Goal: Task Accomplishment & Management: Complete application form

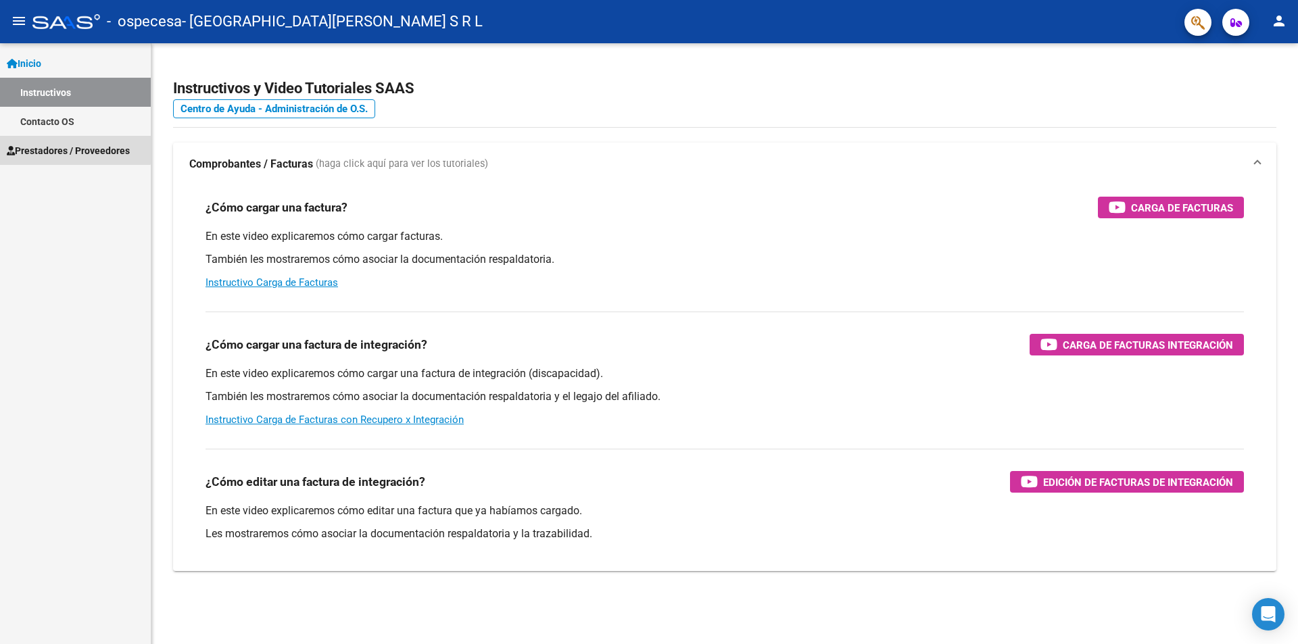
click at [72, 143] on span "Prestadores / Proveedores" at bounding box center [68, 150] width 123 height 15
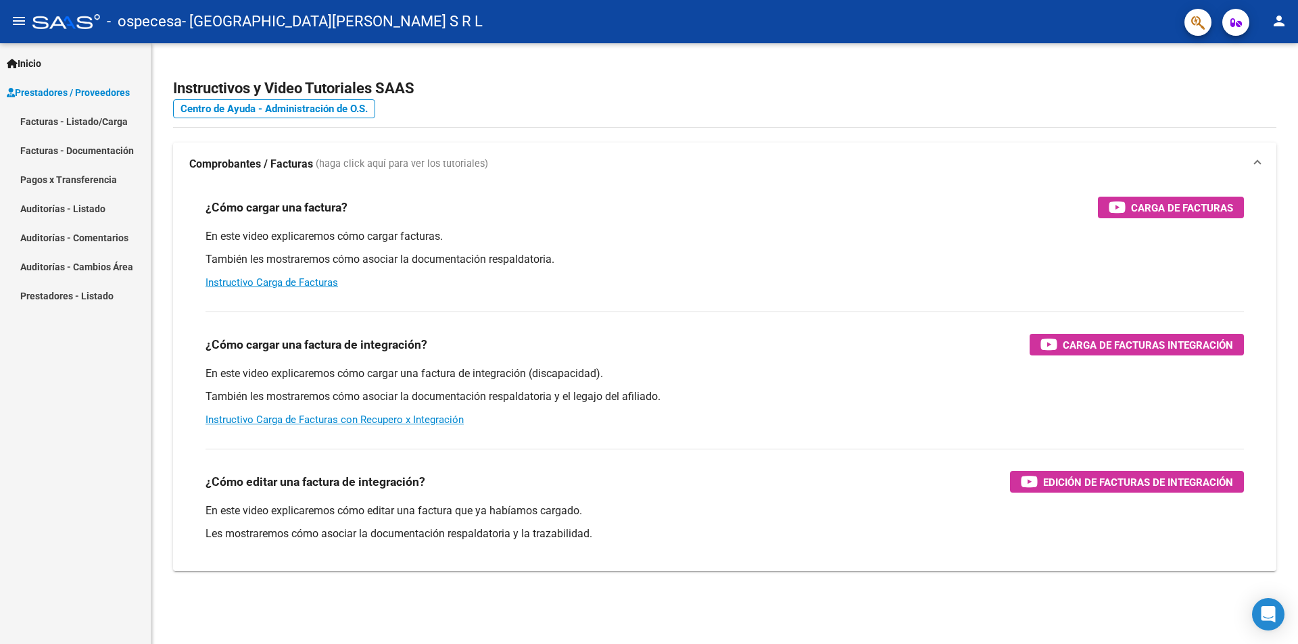
click at [80, 114] on link "Facturas - Listado/Carga" at bounding box center [75, 121] width 151 height 29
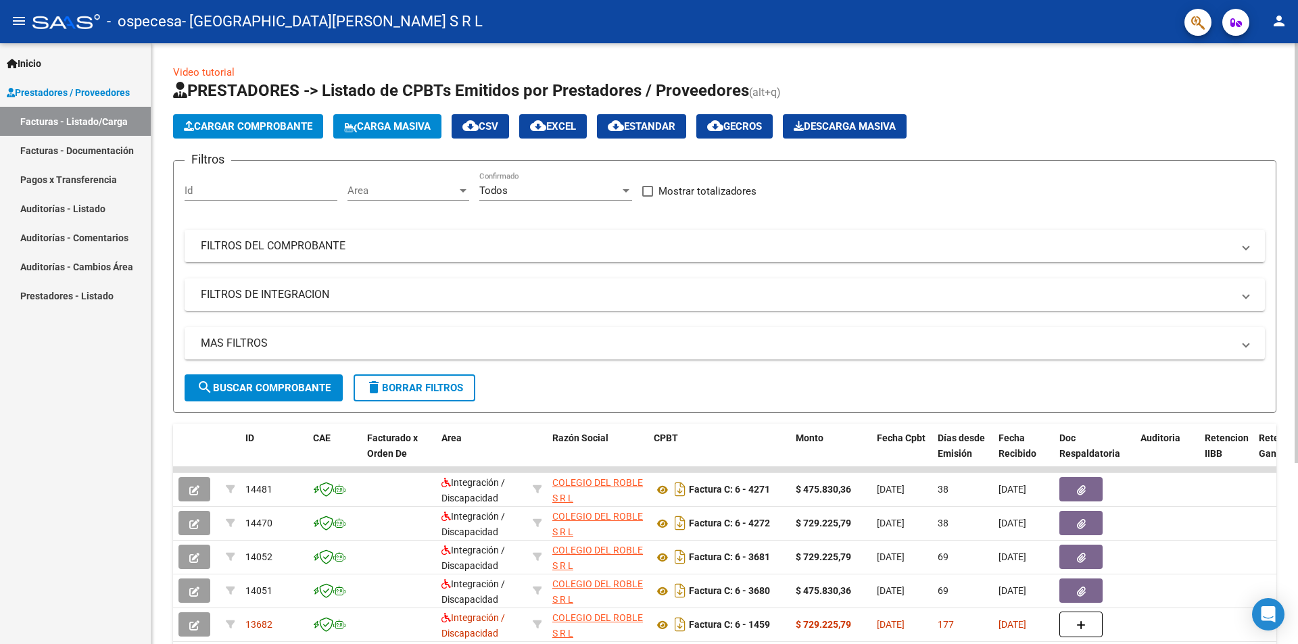
click at [264, 122] on span "Cargar Comprobante" at bounding box center [248, 126] width 128 height 12
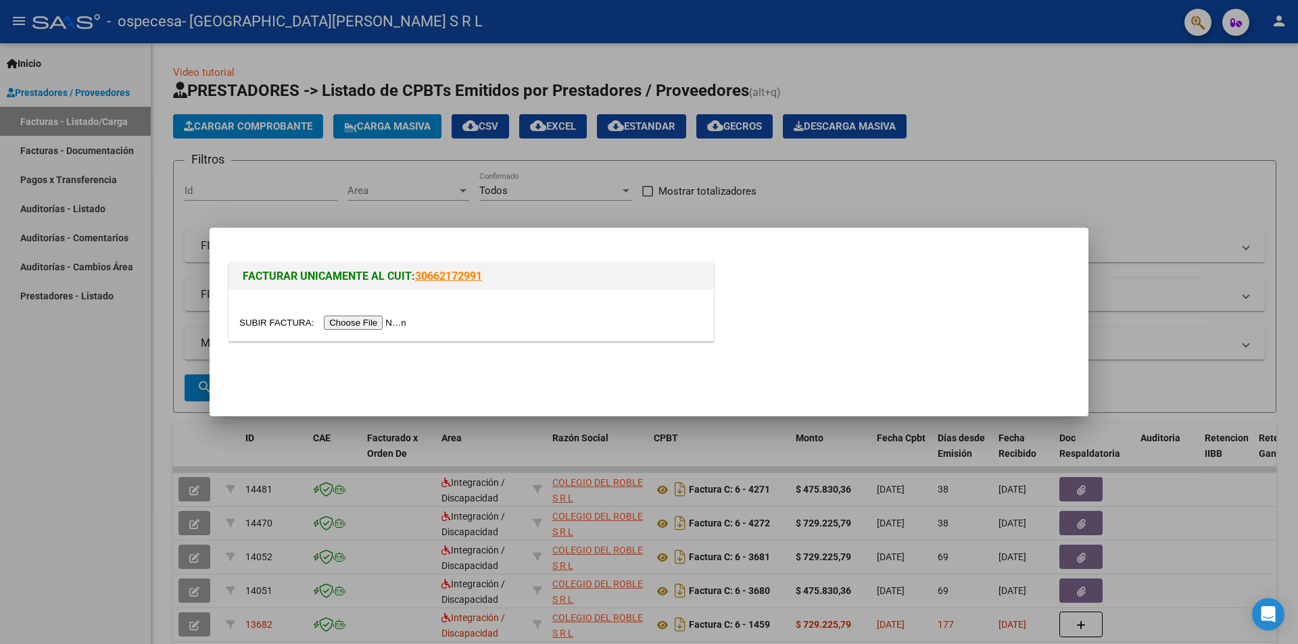
click at [379, 322] on input "file" at bounding box center [324, 323] width 171 height 14
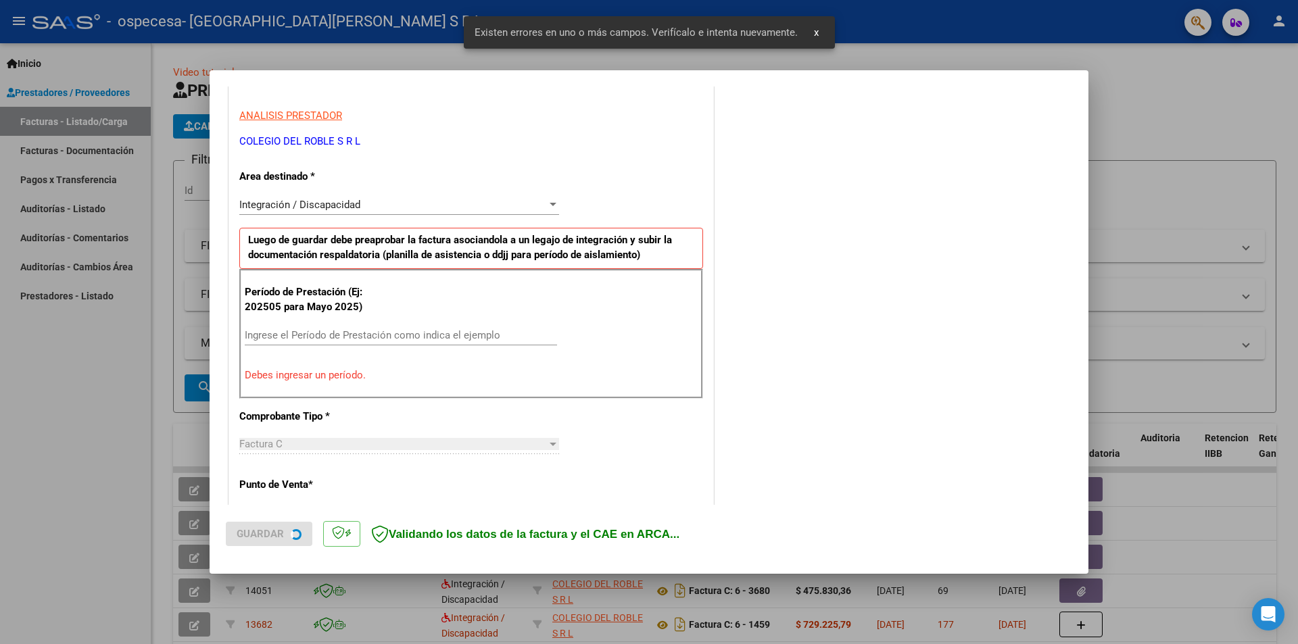
scroll to position [304, 0]
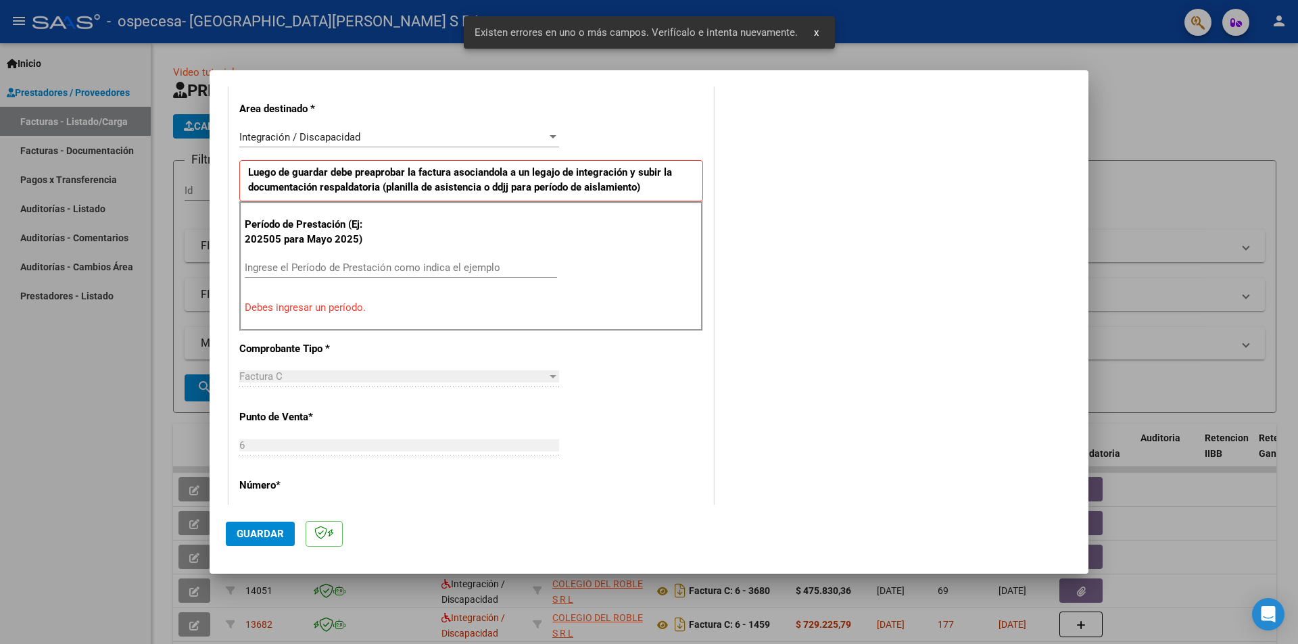
click at [341, 270] on input "Ingrese el Período de Prestación como indica el ejemplo" at bounding box center [401, 268] width 312 height 12
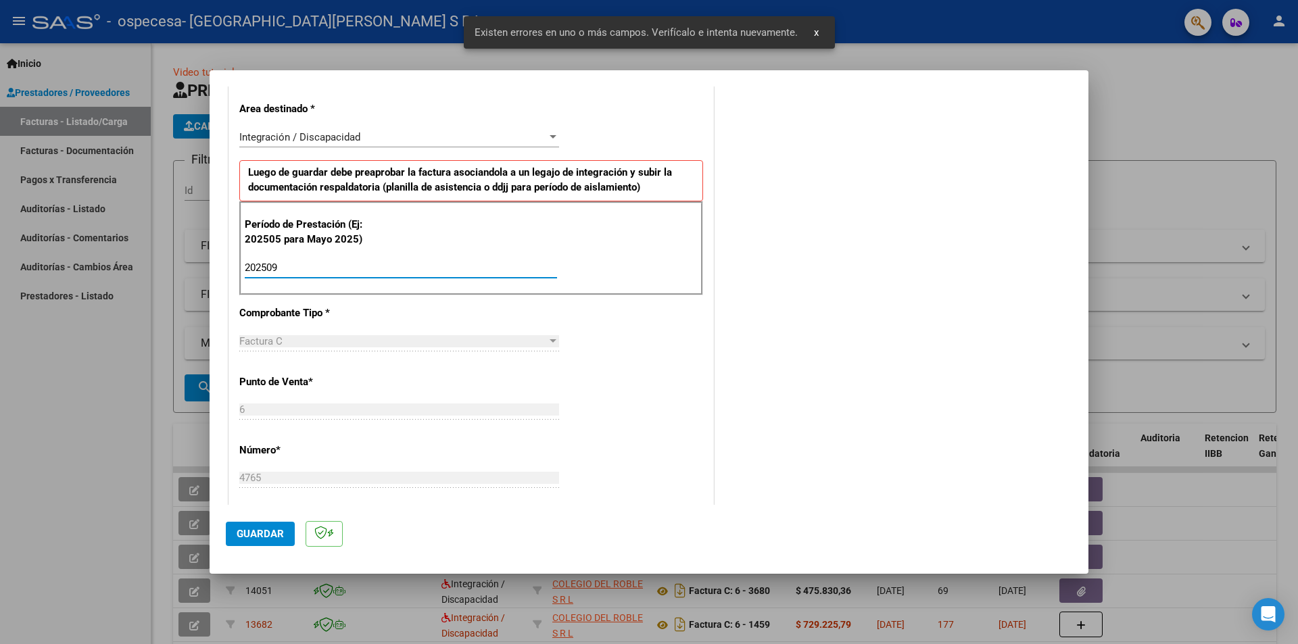
type input "202509"
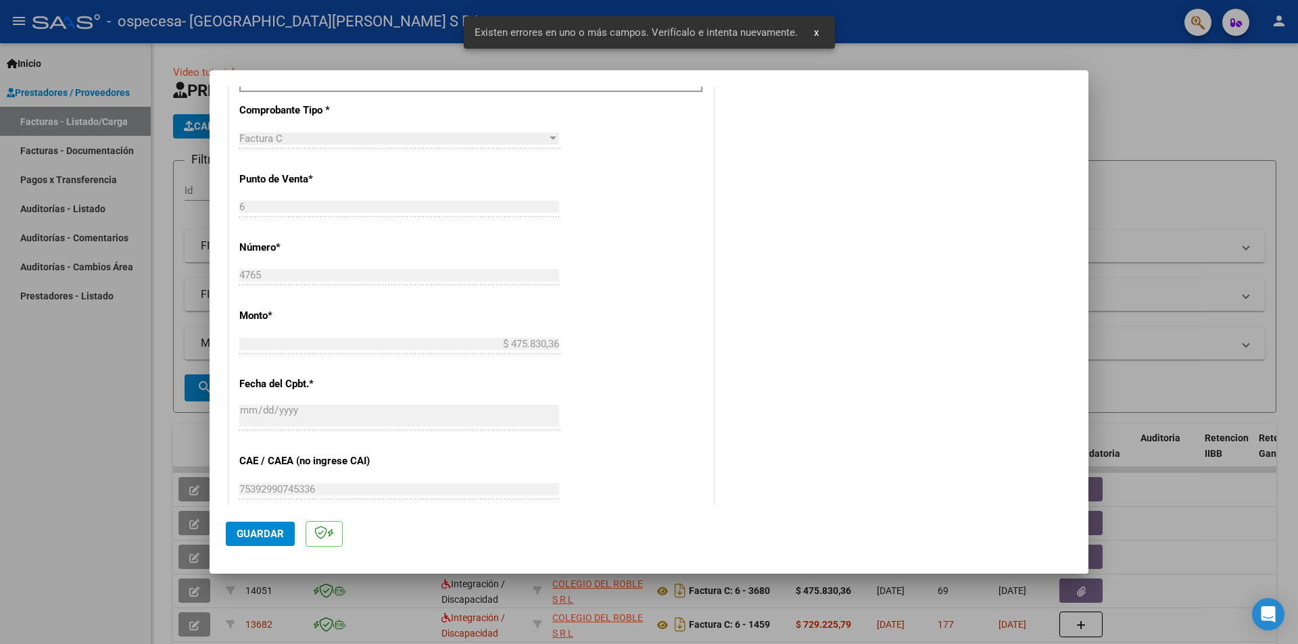
scroll to position [574, 0]
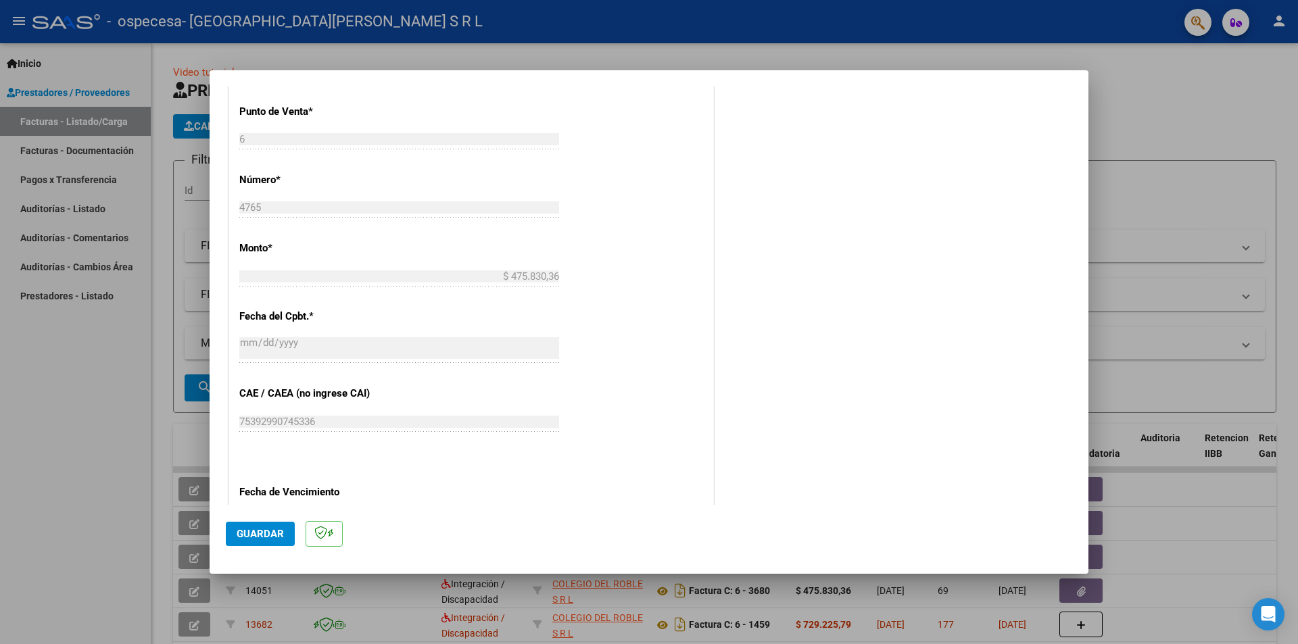
click at [273, 533] on span "Guardar" at bounding box center [260, 534] width 47 height 12
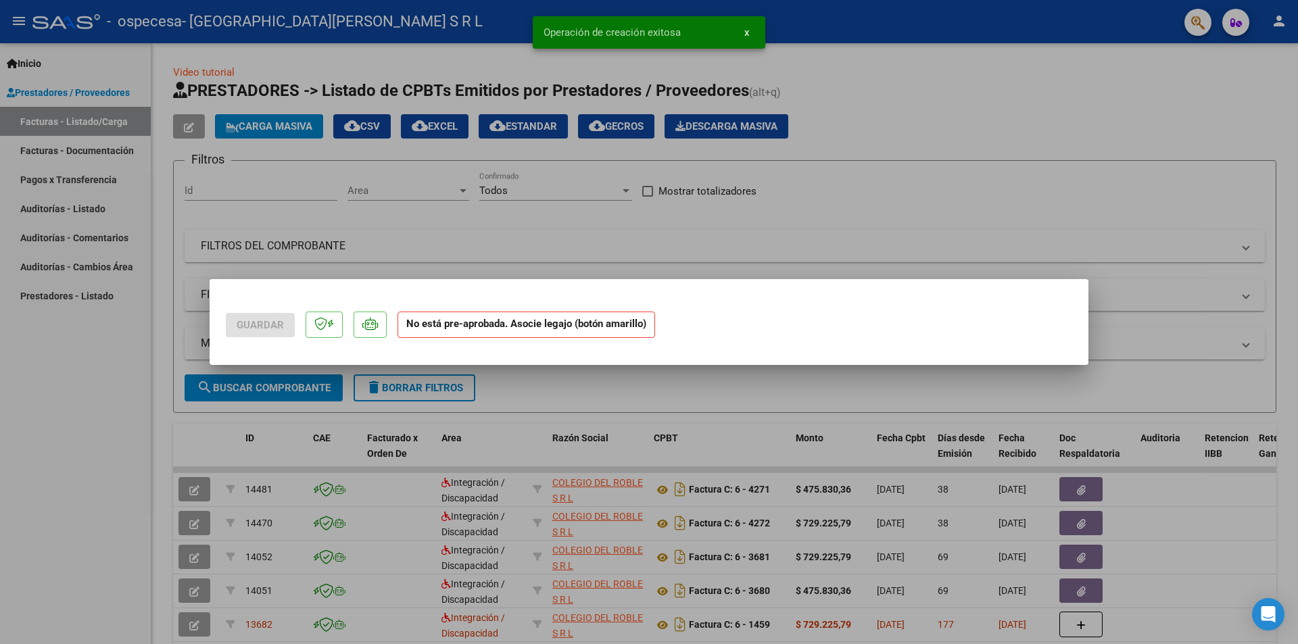
scroll to position [0, 0]
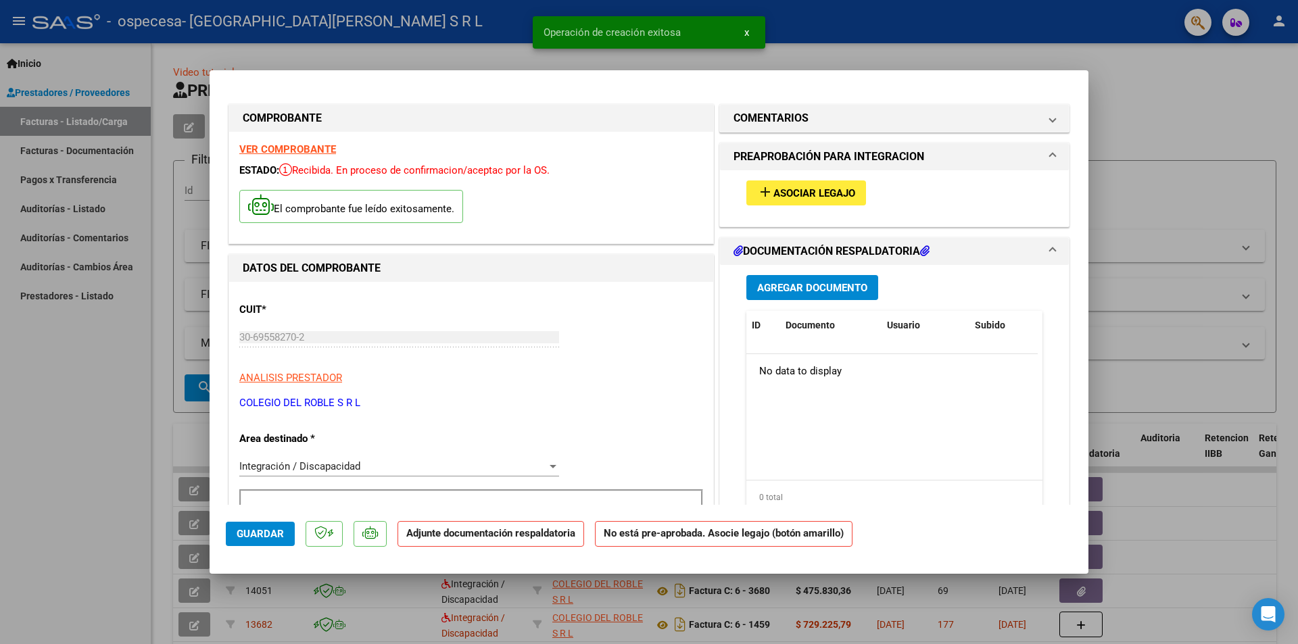
click at [799, 183] on button "add Asociar Legajo" at bounding box center [806, 193] width 120 height 25
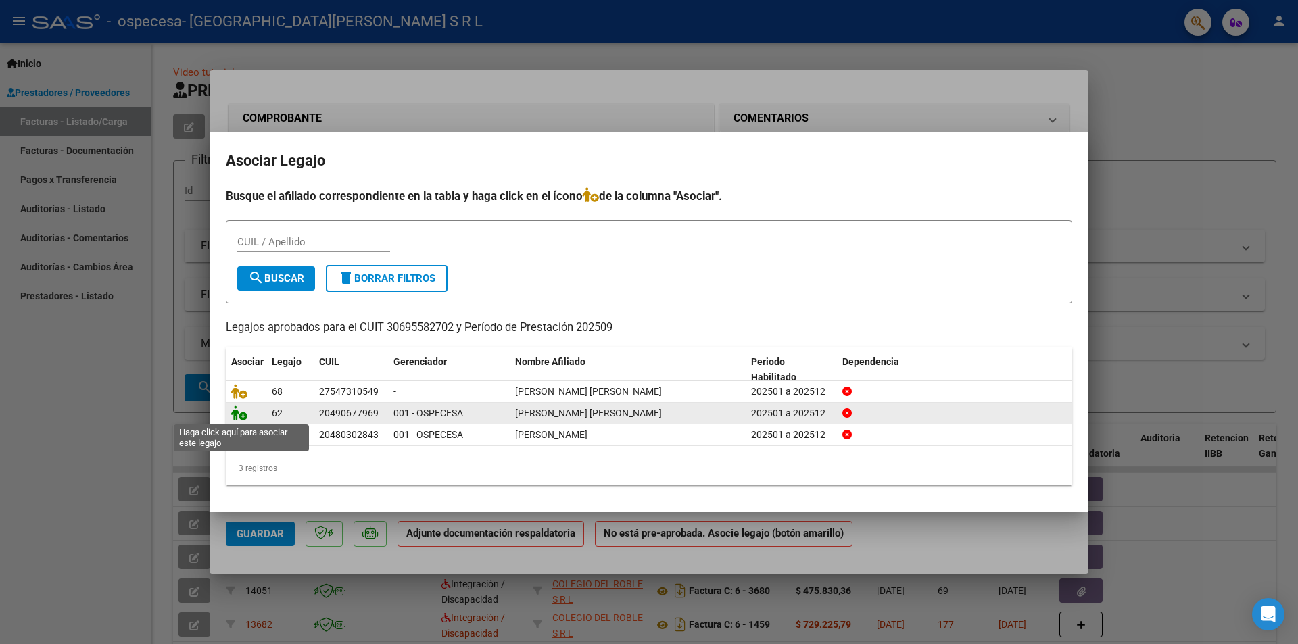
click at [243, 417] on icon at bounding box center [239, 413] width 16 height 15
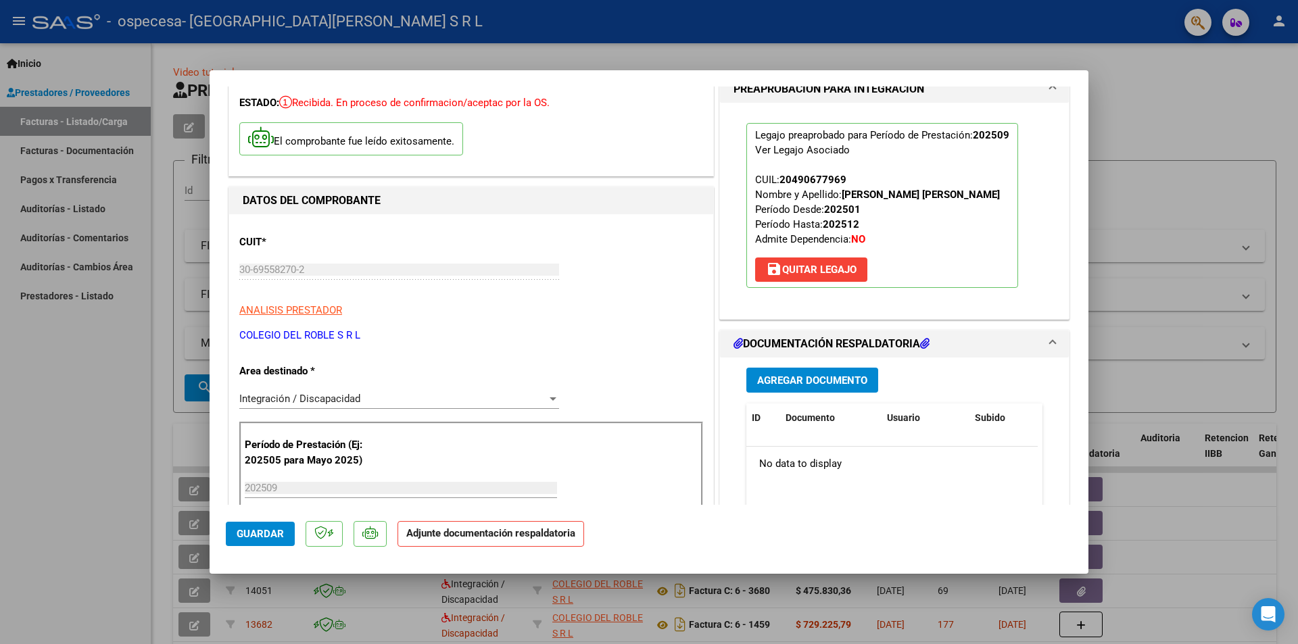
scroll to position [135, 0]
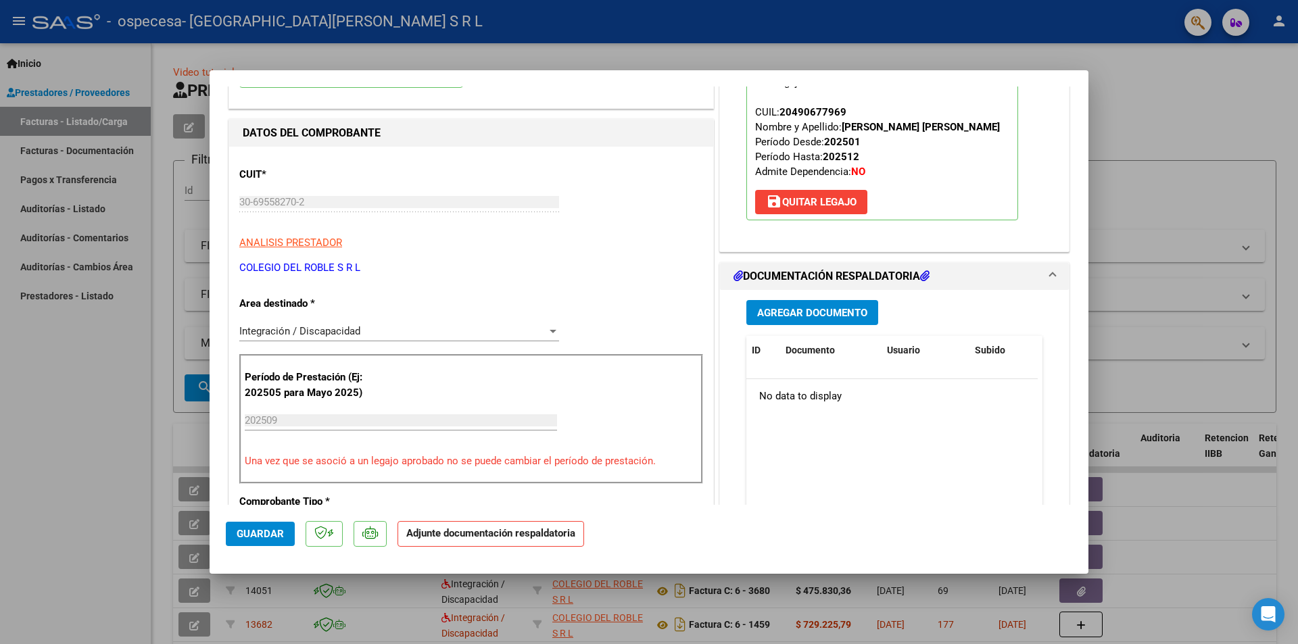
click at [768, 316] on span "Agregar Documento" at bounding box center [812, 313] width 110 height 12
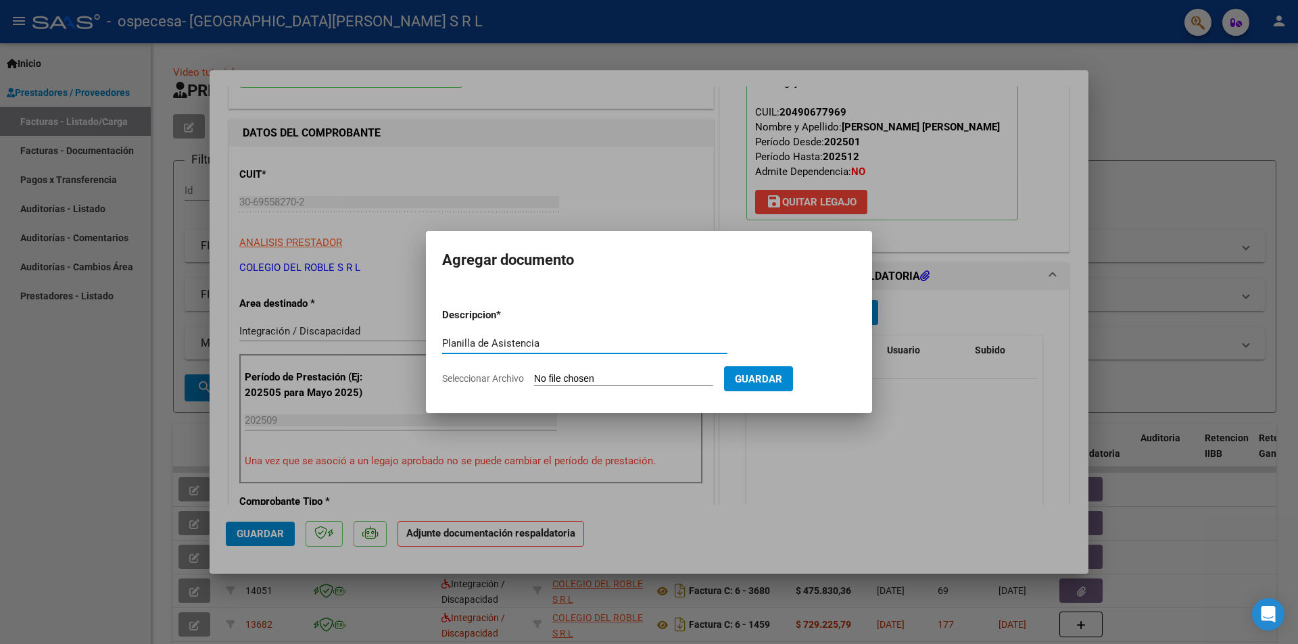
type input "Planilla de Asistencia"
click at [549, 377] on input "Seleccionar Archivo" at bounding box center [623, 379] width 179 height 13
type input "C:\fakepath\GAINZA GAEL.pdf"
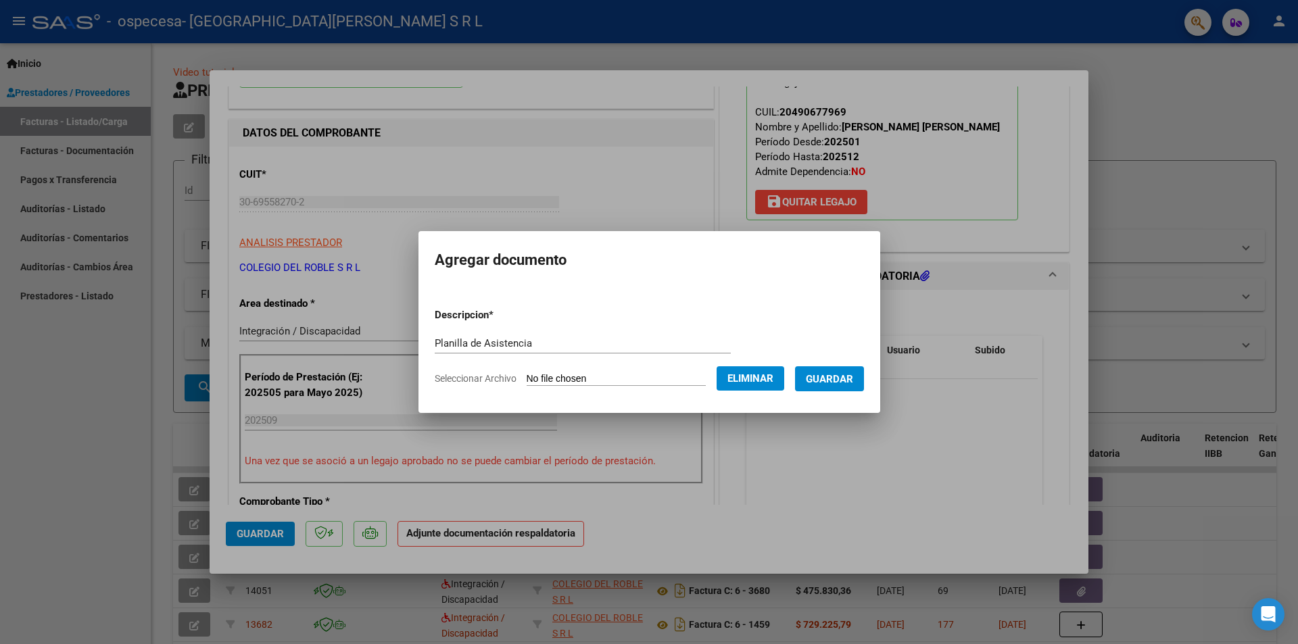
click at [846, 385] on button "Guardar" at bounding box center [829, 378] width 69 height 25
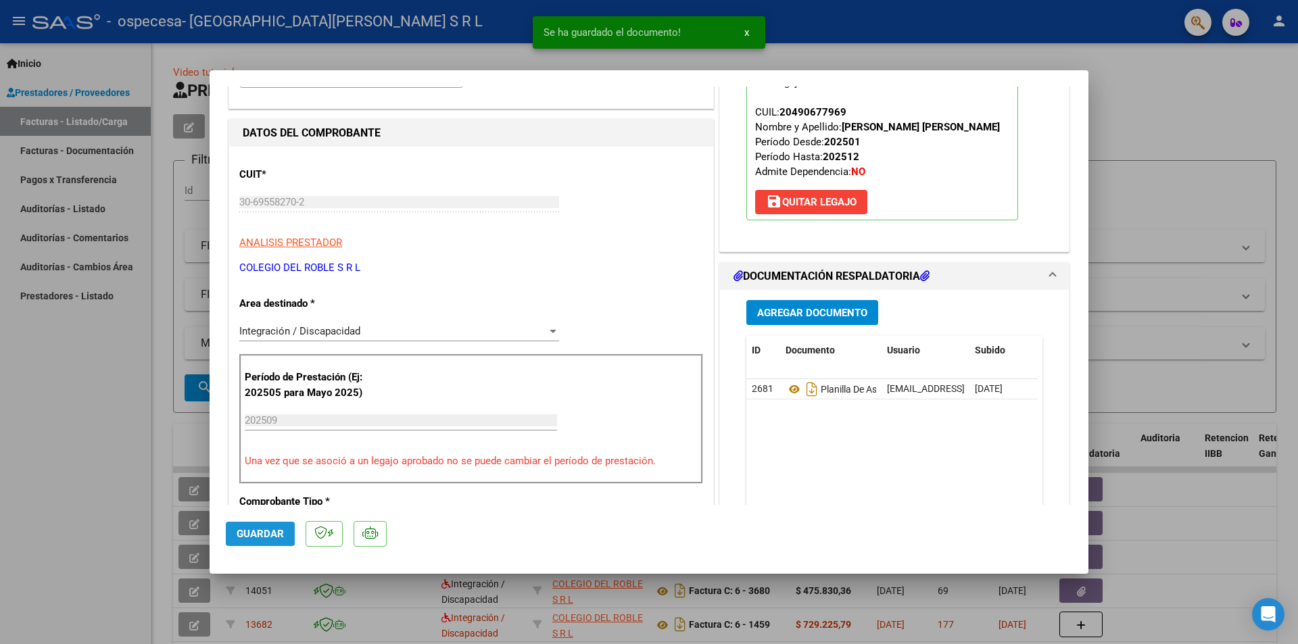
click at [253, 525] on button "Guardar" at bounding box center [260, 534] width 69 height 24
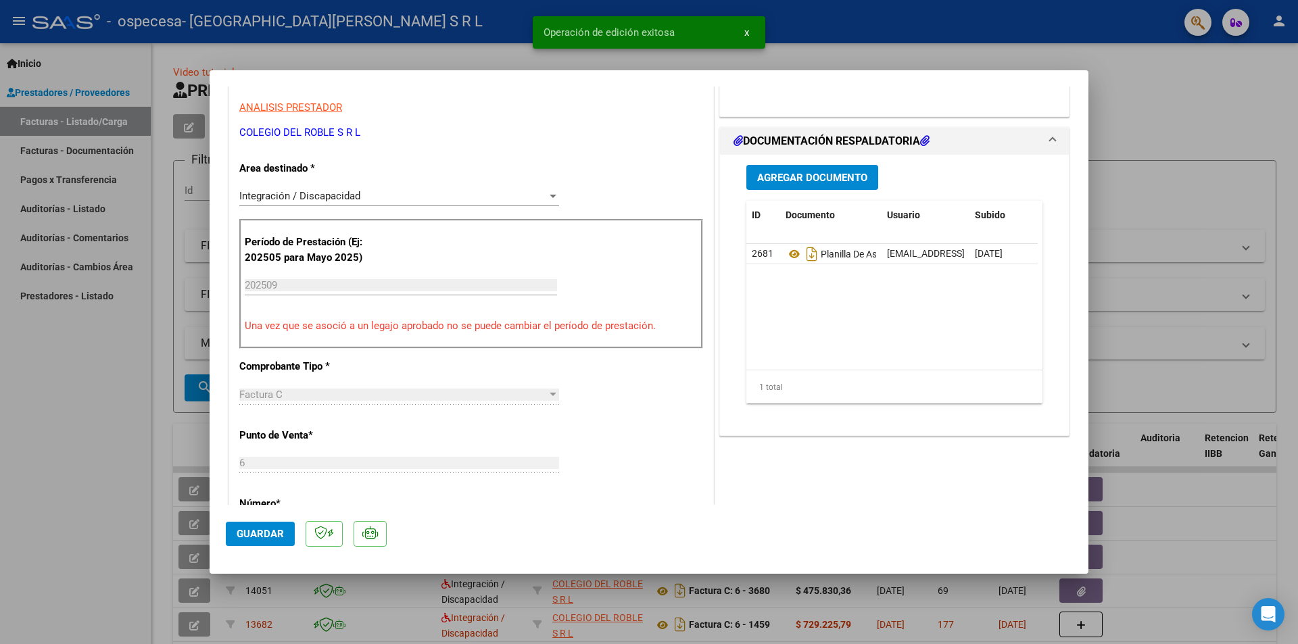
scroll to position [338, 0]
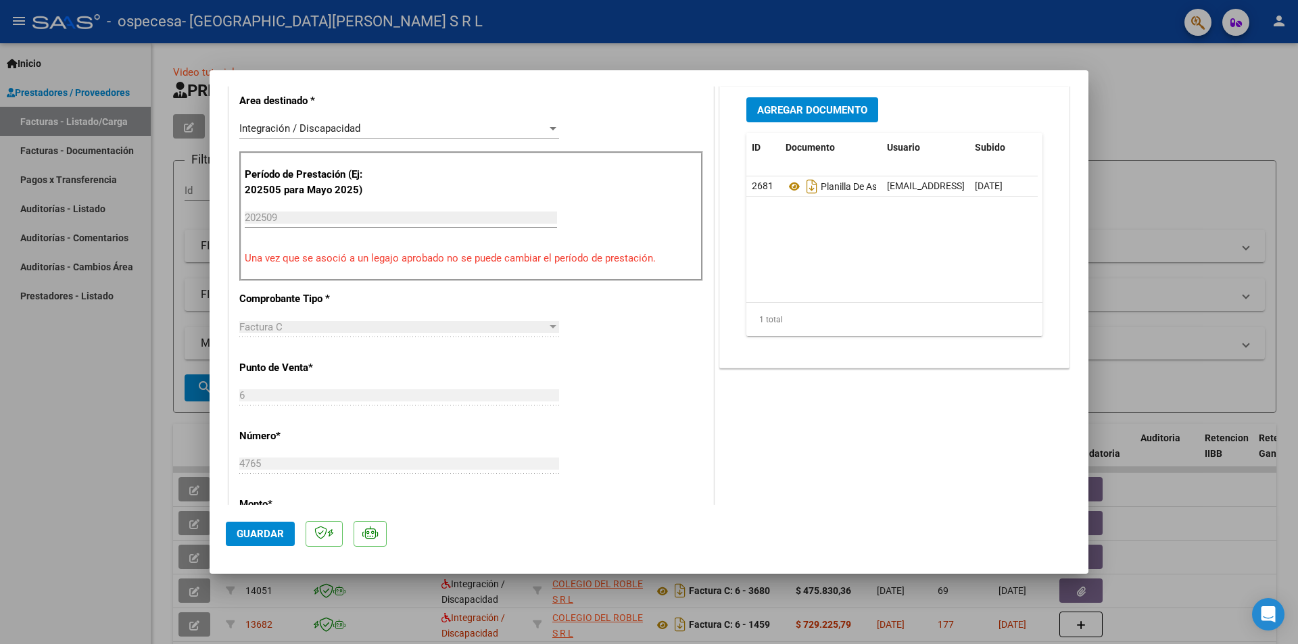
click at [1143, 174] on div at bounding box center [649, 322] width 1298 height 644
type input "$ 0,00"
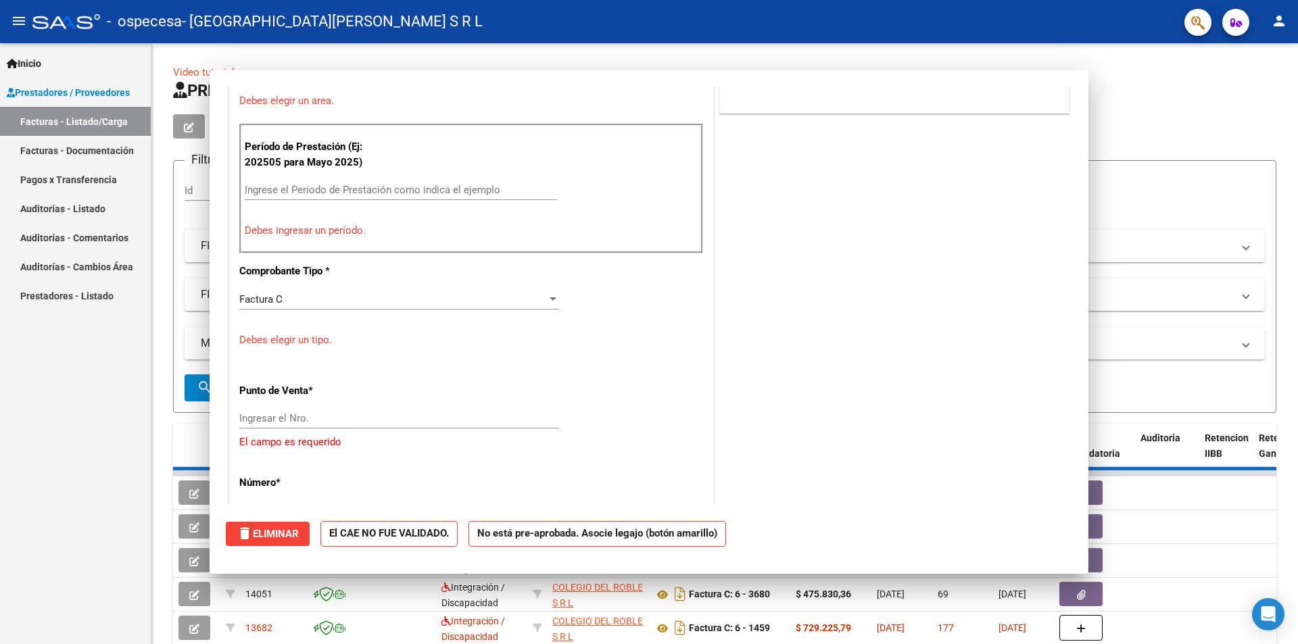
scroll to position [0, 0]
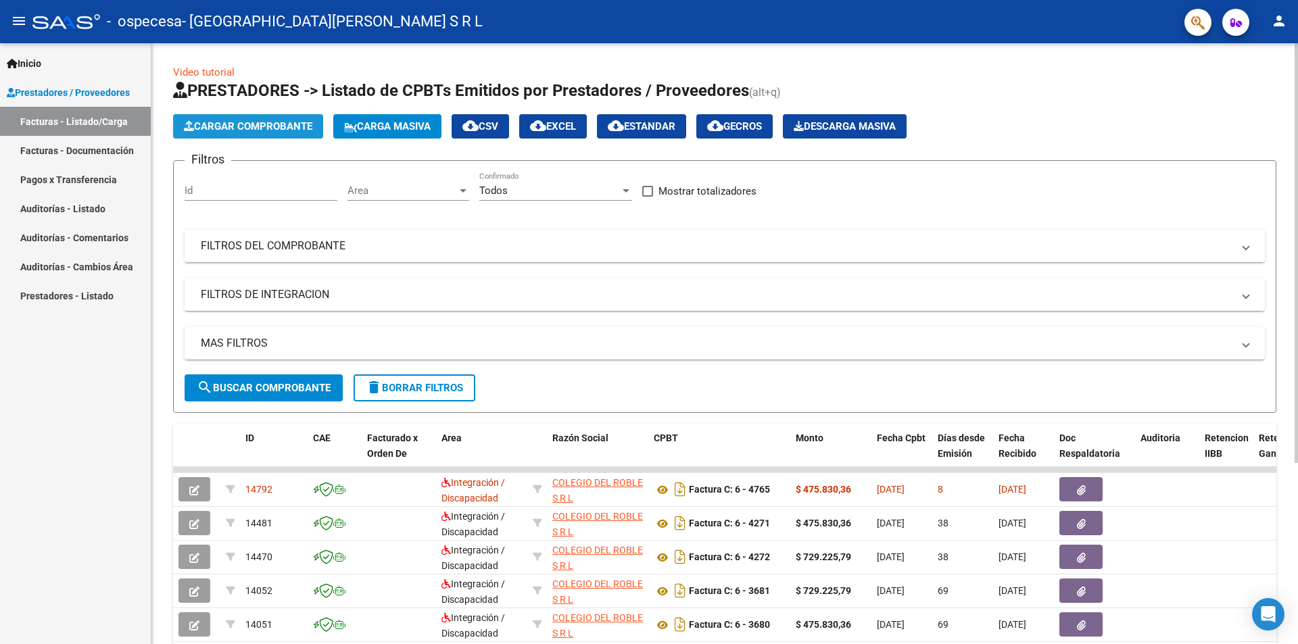
click at [260, 120] on span "Cargar Comprobante" at bounding box center [248, 126] width 128 height 12
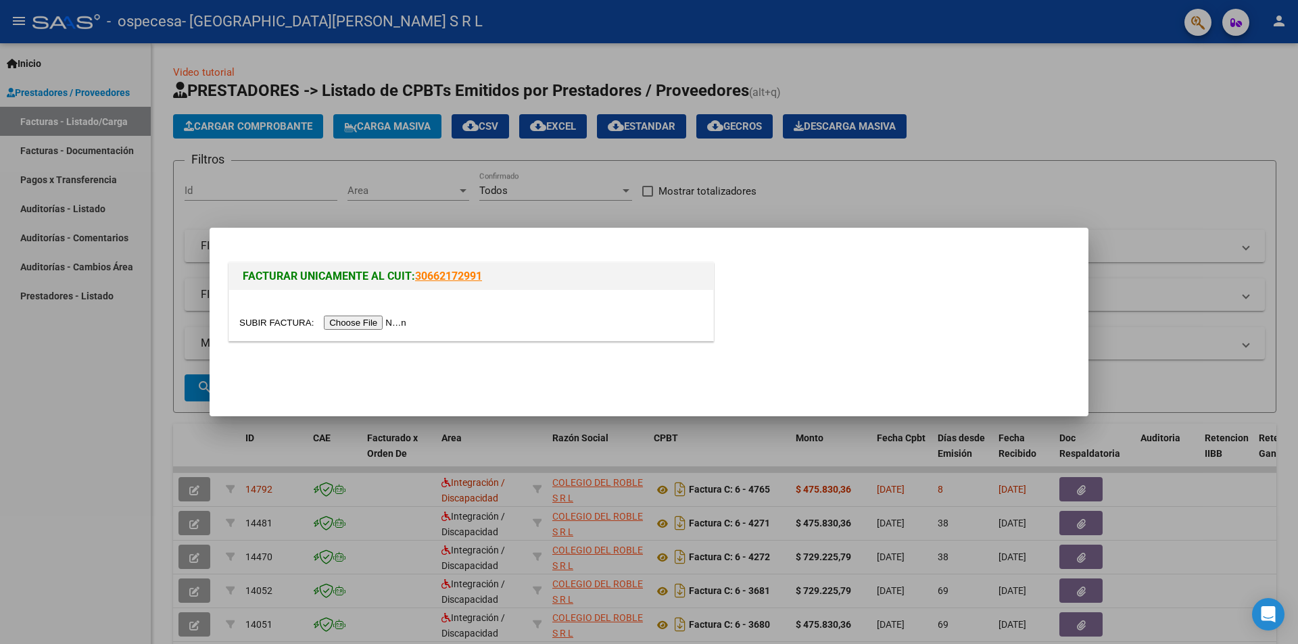
click at [364, 322] on input "file" at bounding box center [324, 323] width 171 height 14
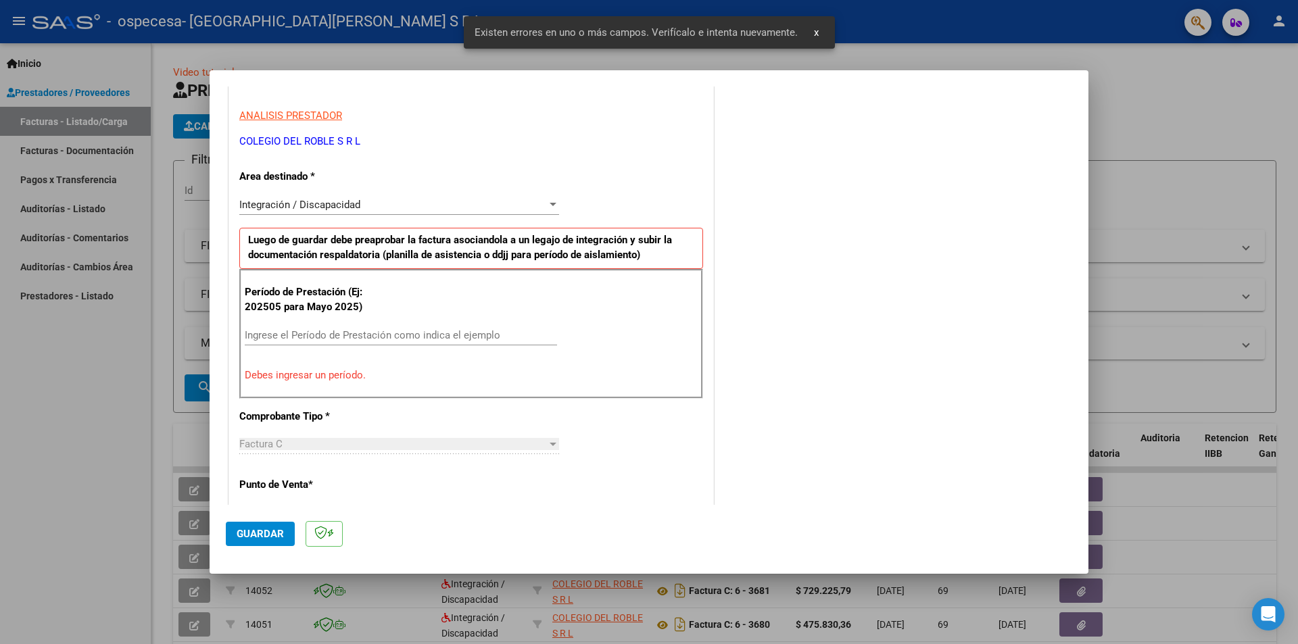
scroll to position [304, 0]
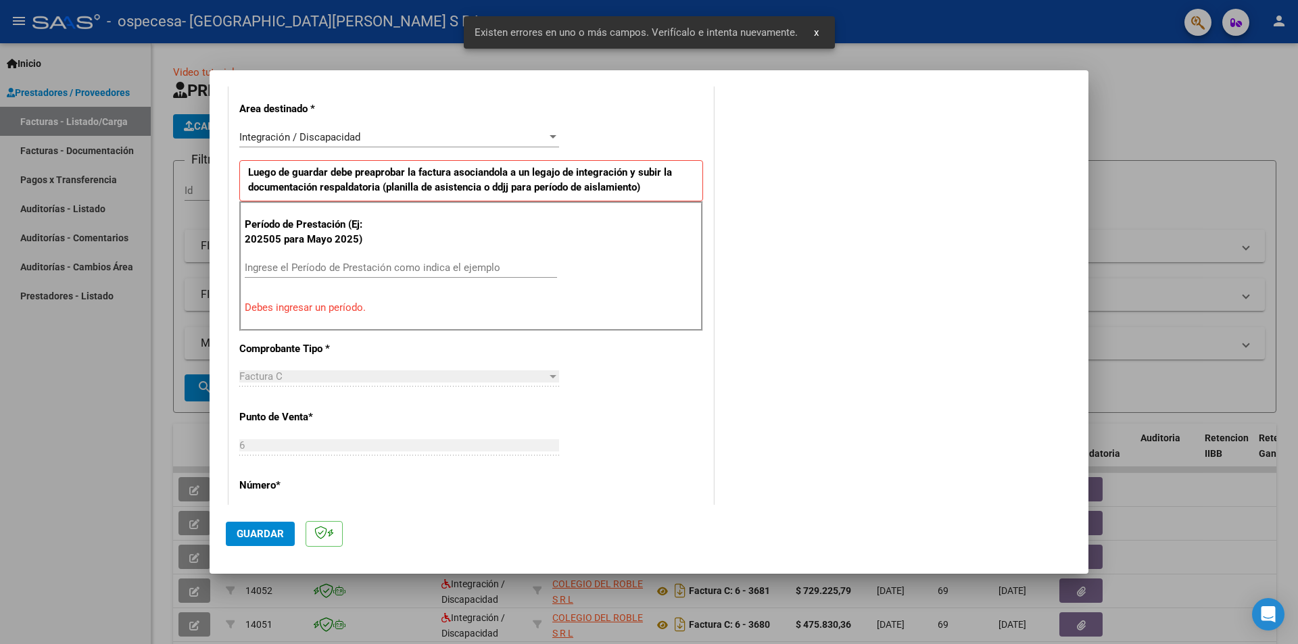
click at [310, 272] on input "Ingrese el Período de Prestación como indica el ejemplo" at bounding box center [401, 268] width 312 height 12
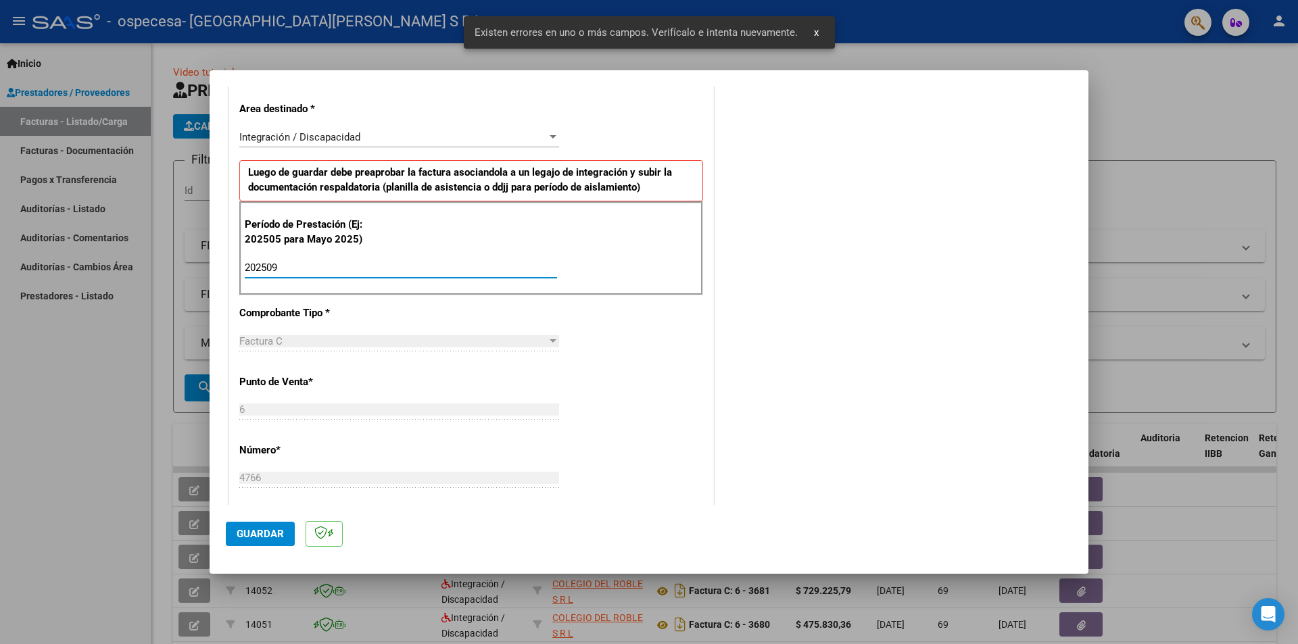
type input "202509"
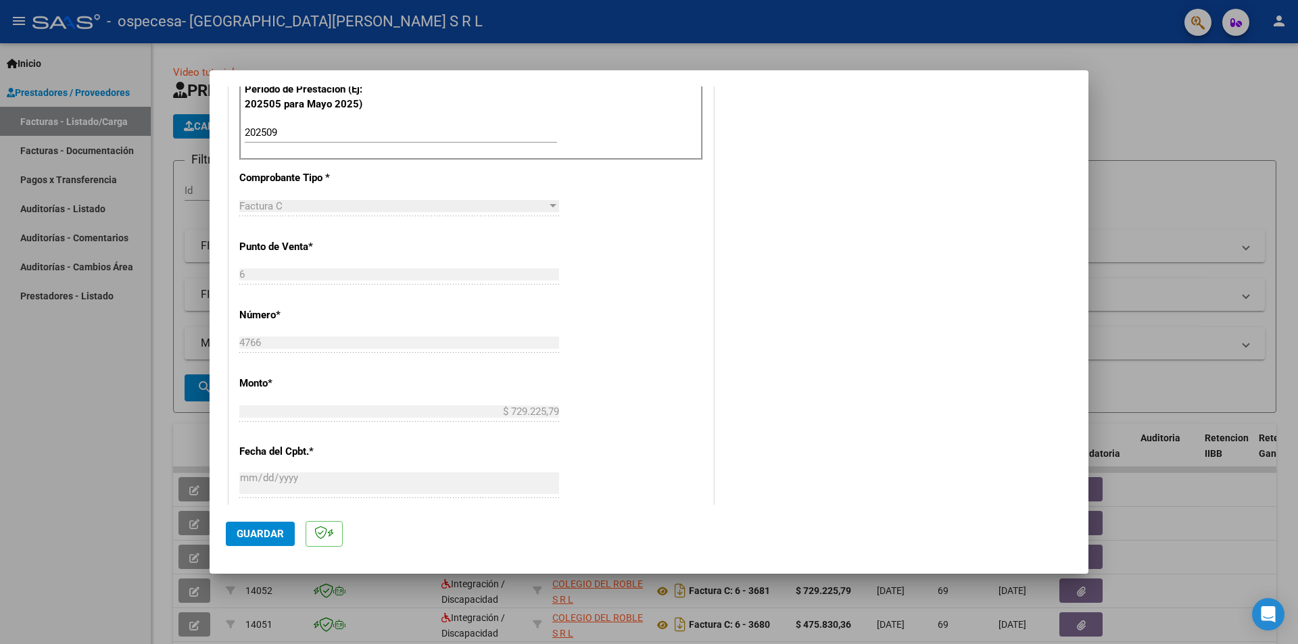
click at [272, 533] on span "Guardar" at bounding box center [260, 534] width 47 height 12
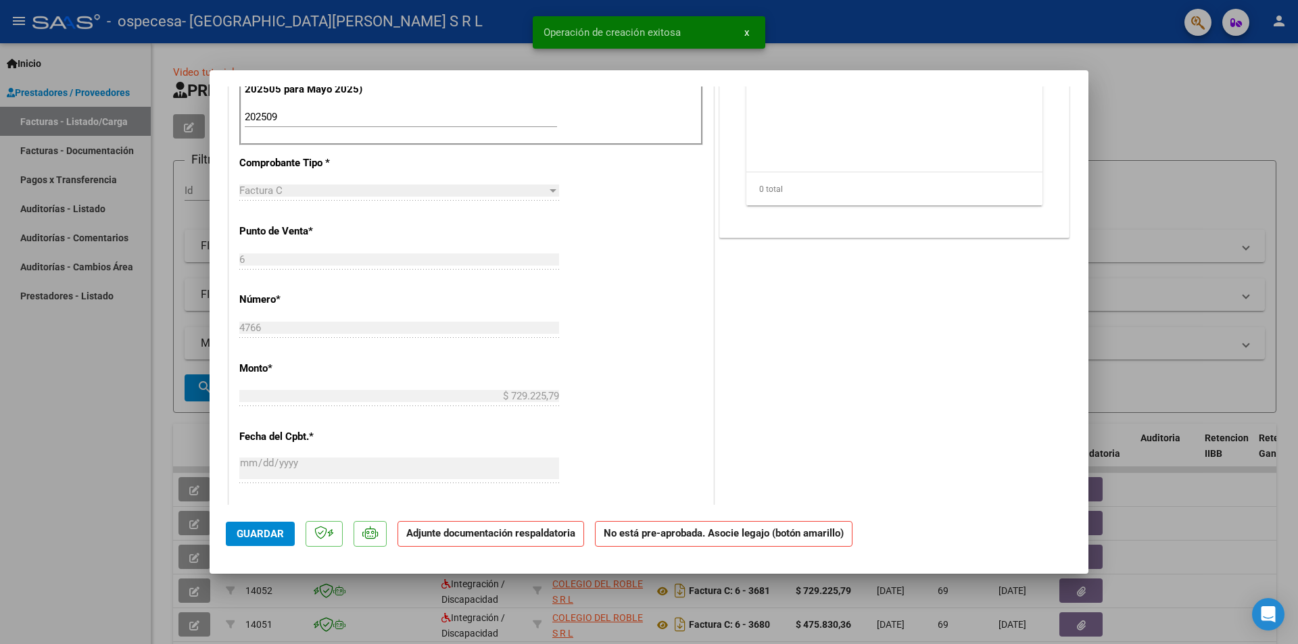
scroll to position [0, 0]
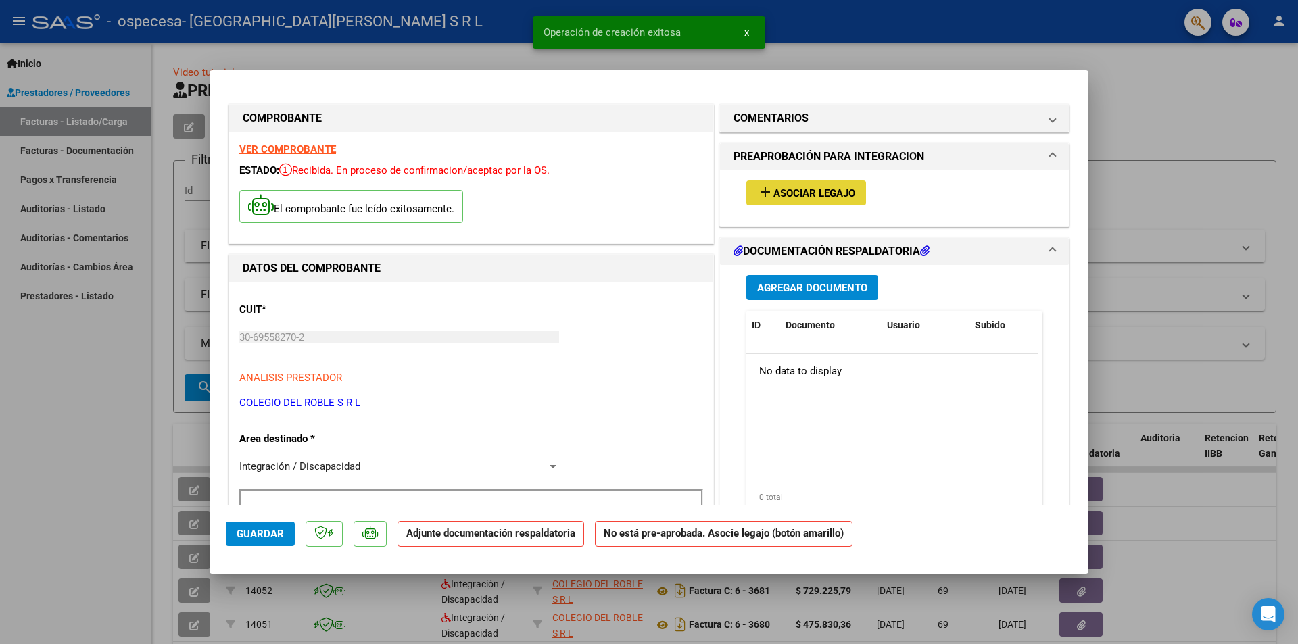
click at [791, 197] on span "Asociar Legajo" at bounding box center [815, 193] width 82 height 12
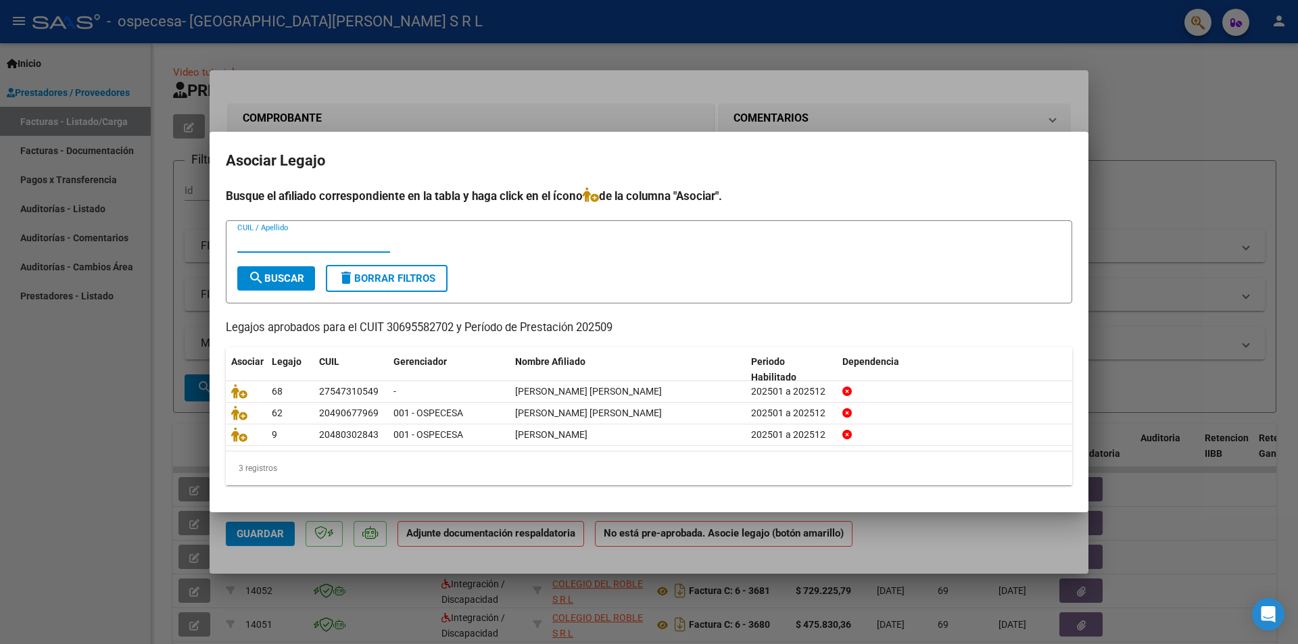
click at [743, 308] on div "Busque el afiliado correspondiente en la tabla y haga click en el ícono de la c…" at bounding box center [649, 336] width 847 height 298
click at [625, 140] on mat-dialog-container "Asociar Legajo Busque el afiliado correspondiente en la tabla y haga click en e…" at bounding box center [649, 322] width 879 height 381
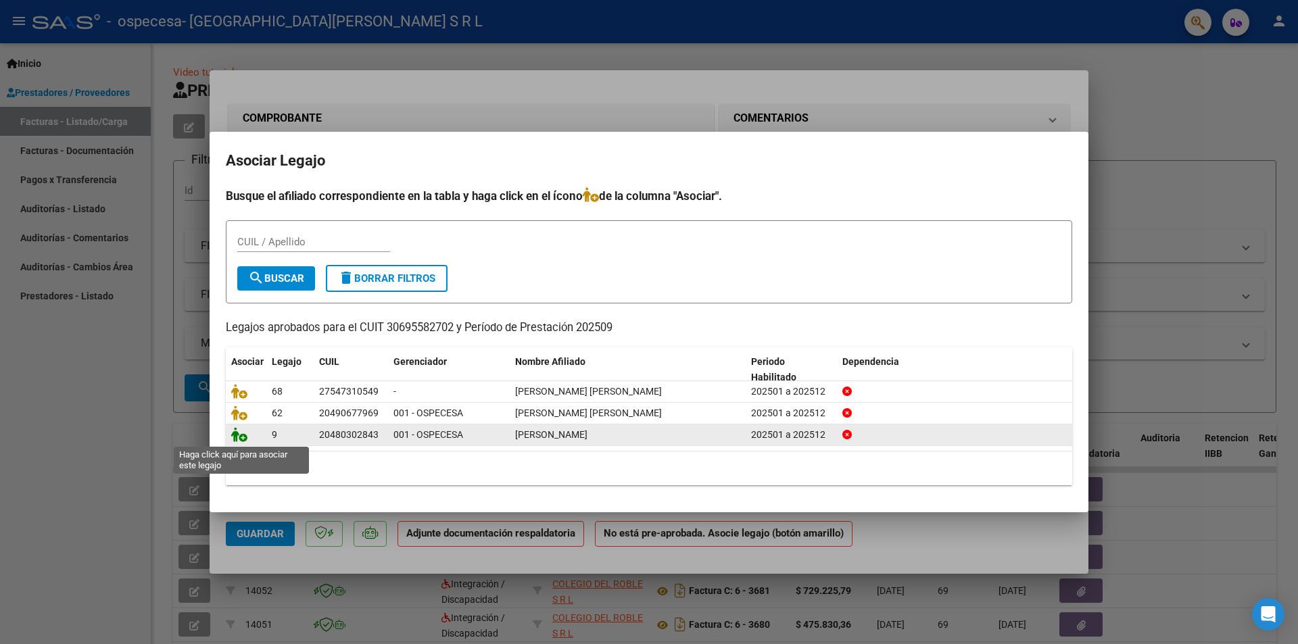
click at [243, 437] on icon at bounding box center [239, 434] width 16 height 15
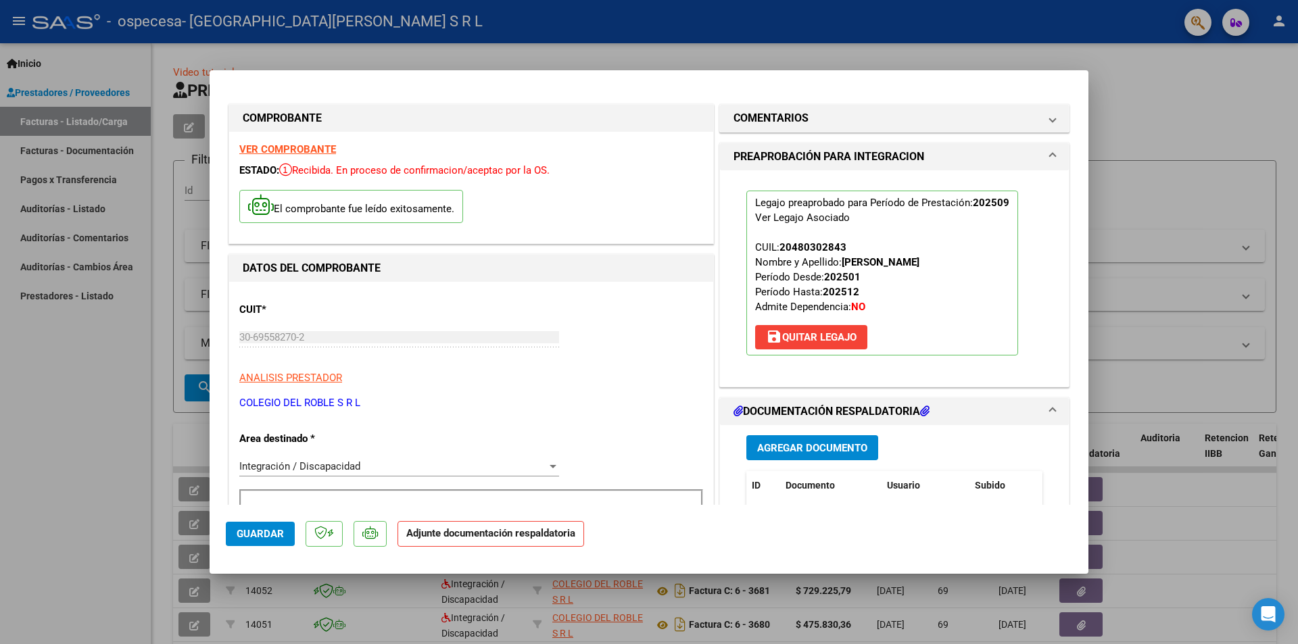
scroll to position [203, 0]
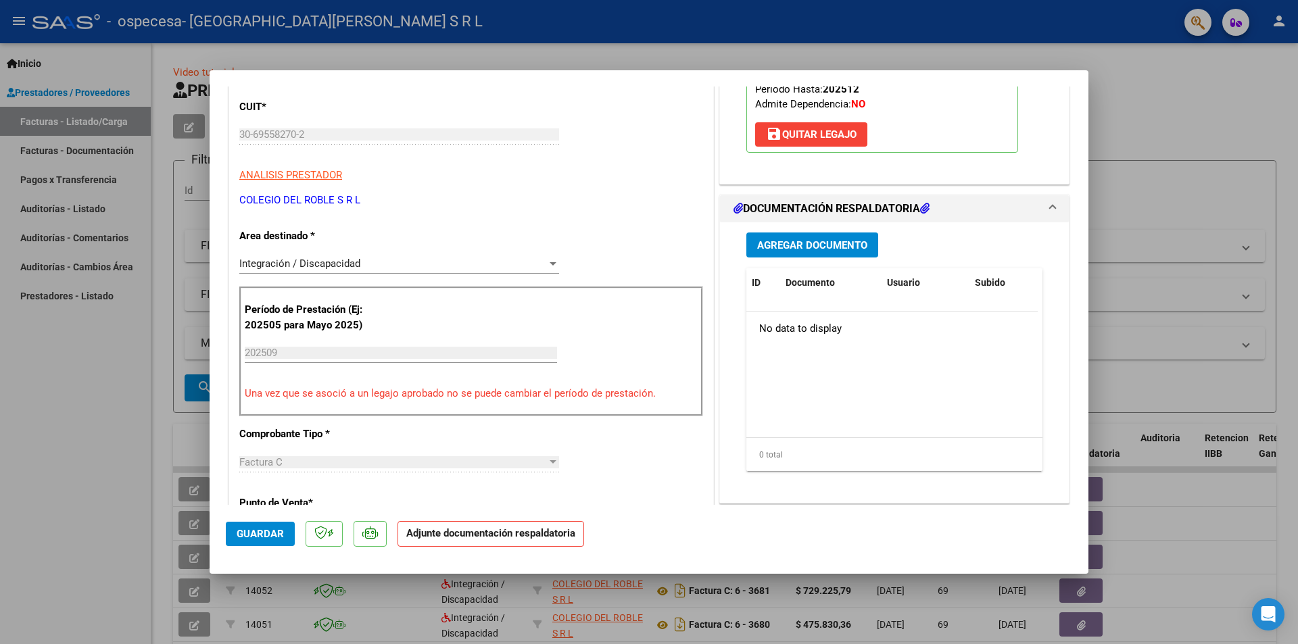
click at [822, 244] on span "Agregar Documento" at bounding box center [812, 245] width 110 height 12
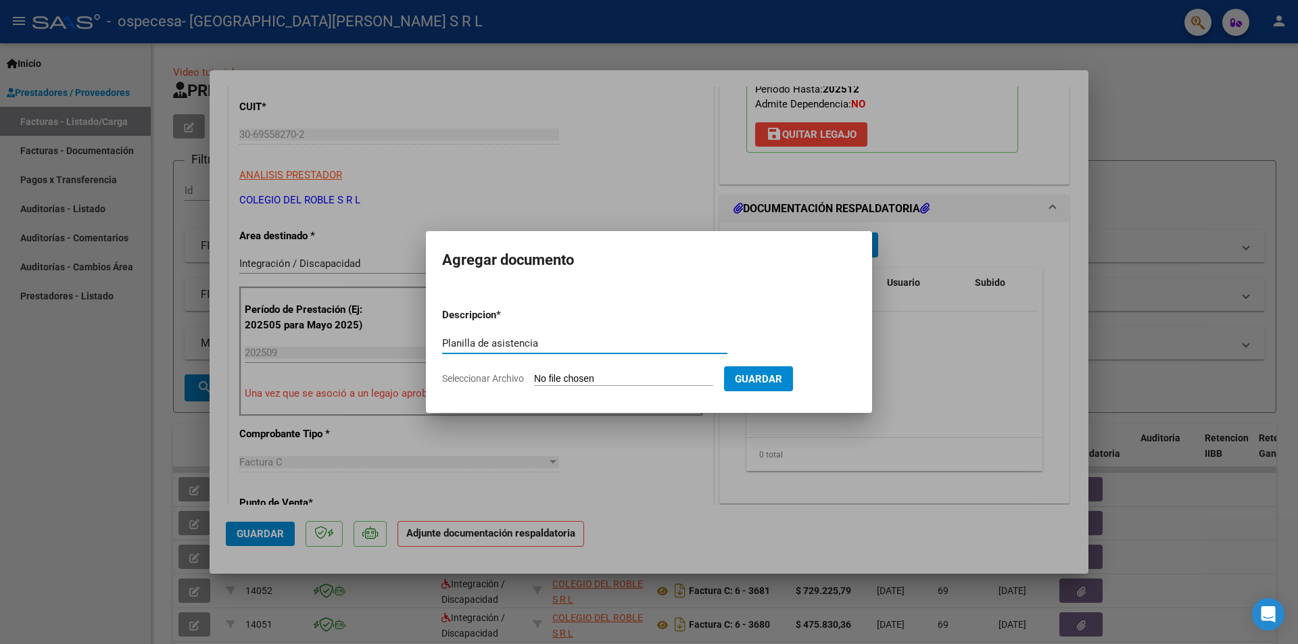
type input "Planilla de asistencia"
click at [619, 376] on input "Seleccionar Archivo" at bounding box center [623, 379] width 179 height 13
type input "C:\fakepath\RAMIREZ ANDRE SEPTIEMBRE 2025 .pdf"
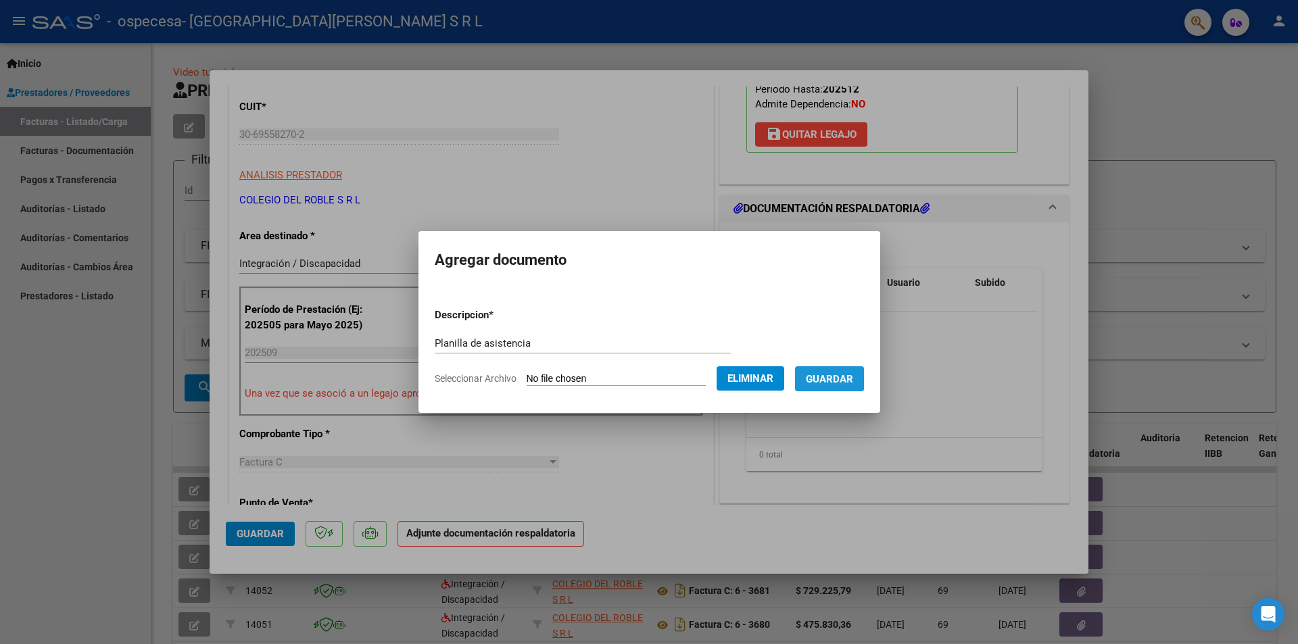
click at [845, 373] on span "Guardar" at bounding box center [829, 379] width 47 height 12
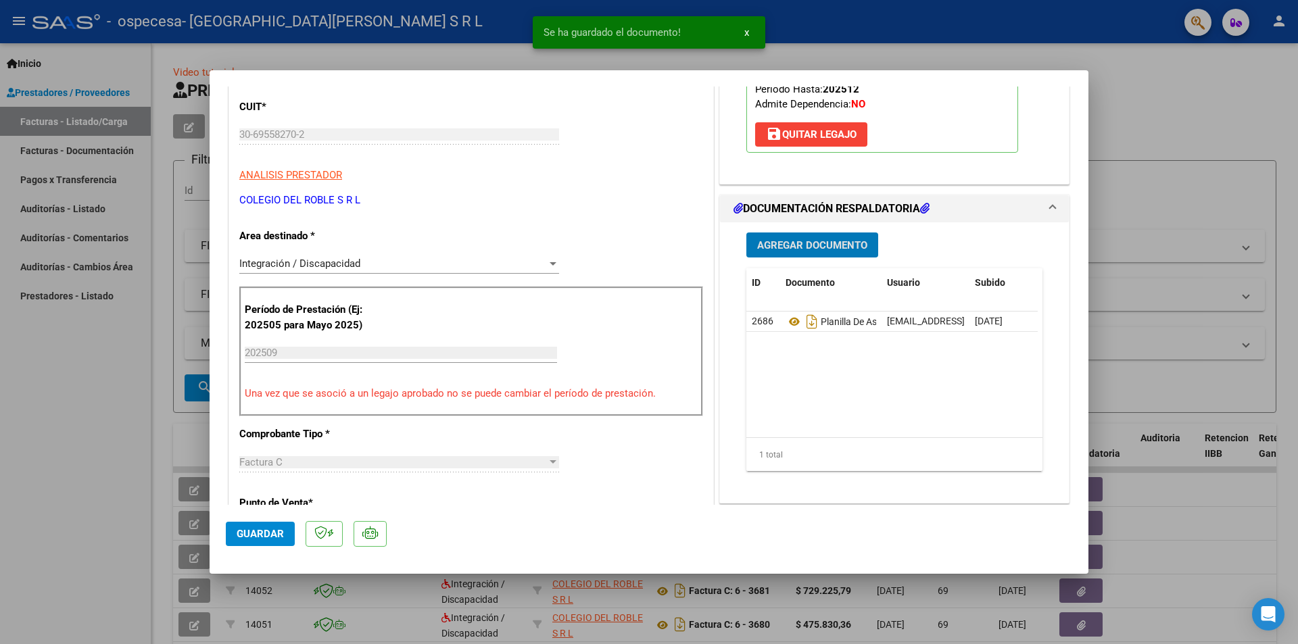
scroll to position [406, 0]
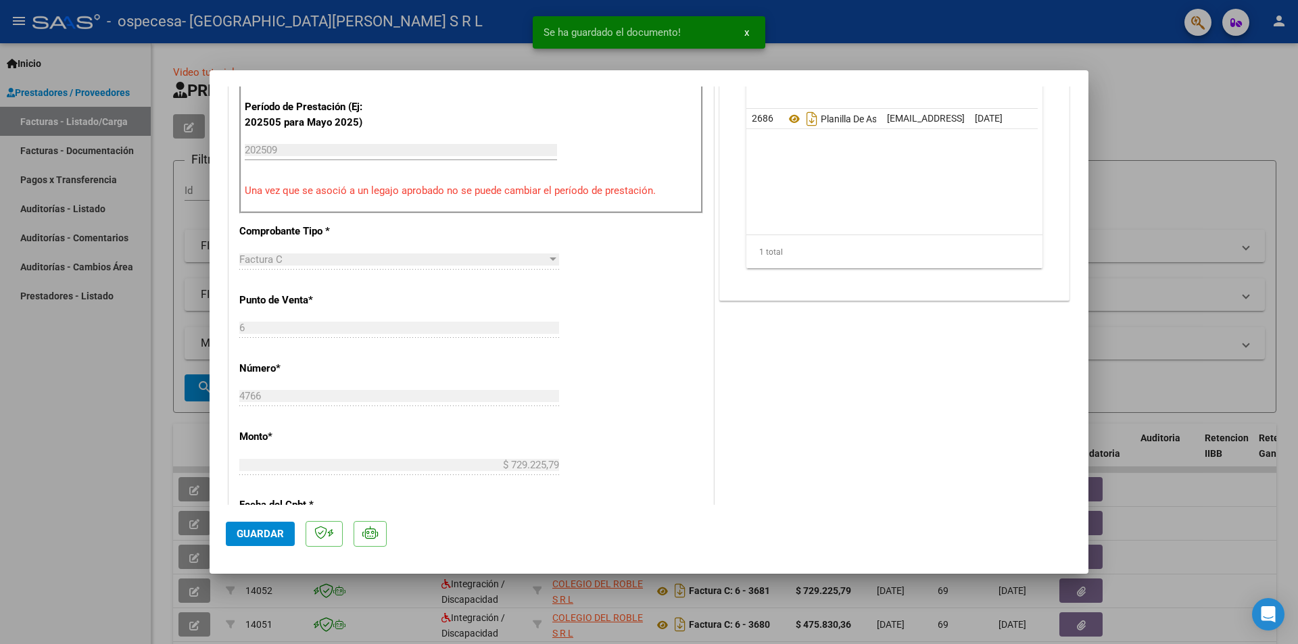
click at [243, 534] on span "Guardar" at bounding box center [260, 534] width 47 height 12
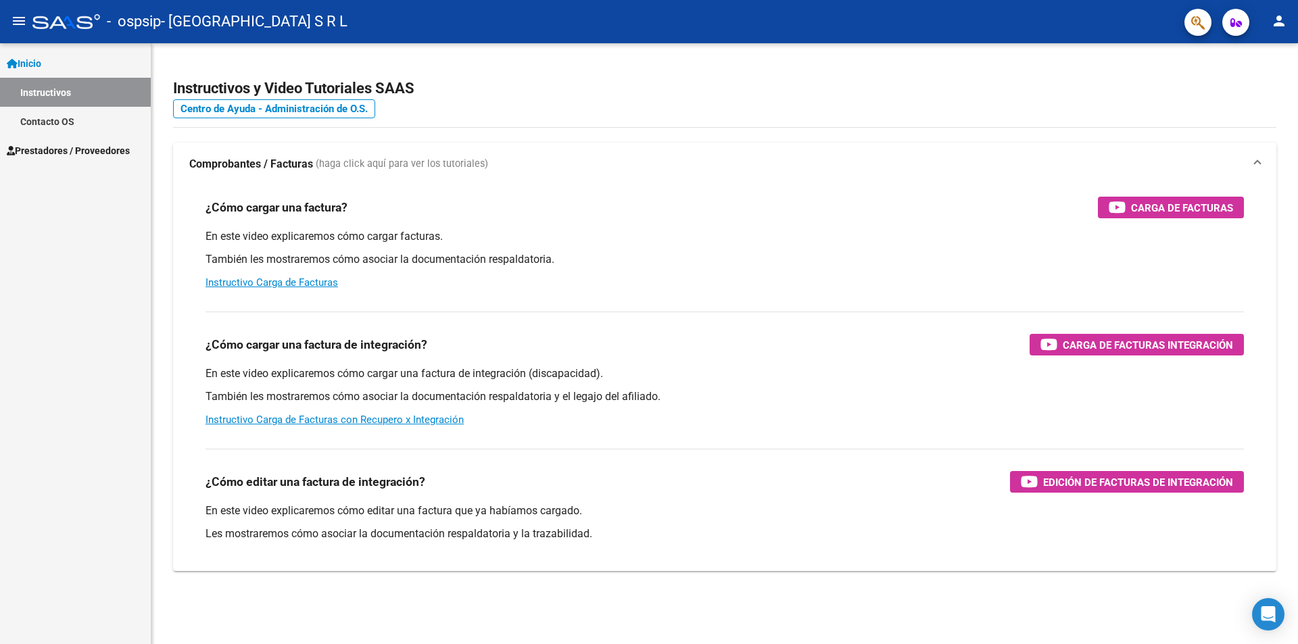
click at [106, 149] on span "Prestadores / Proveedores" at bounding box center [68, 150] width 123 height 15
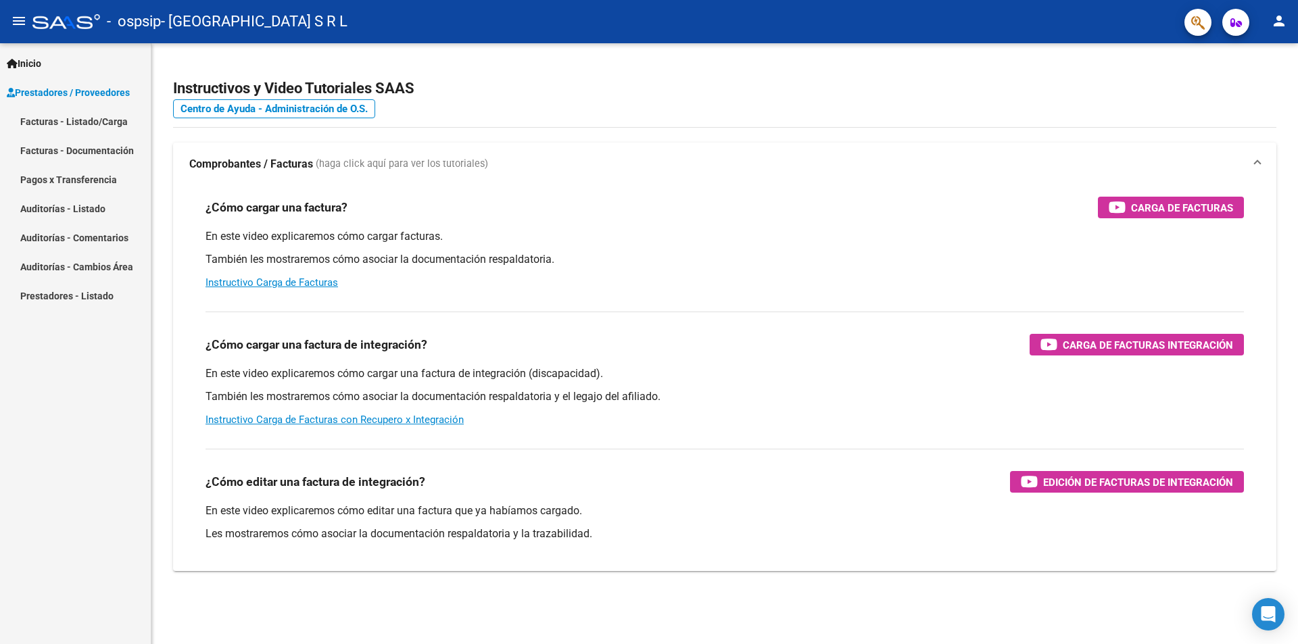
click at [97, 121] on link "Facturas - Listado/Carga" at bounding box center [75, 121] width 151 height 29
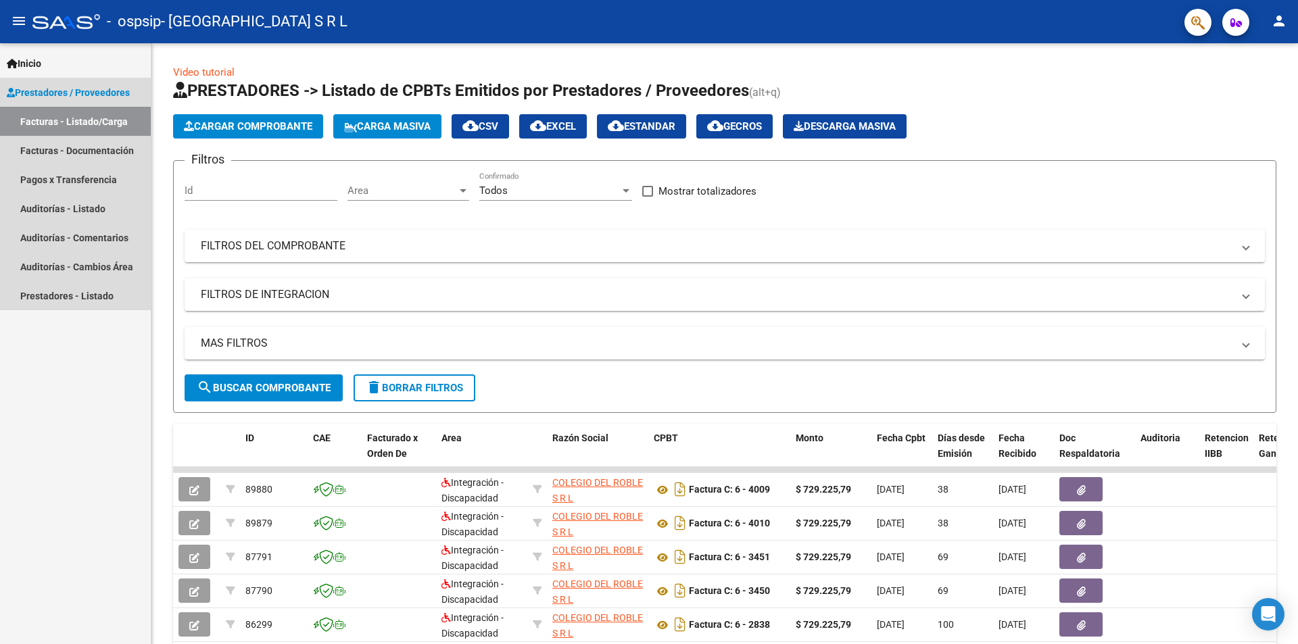
click at [108, 95] on span "Prestadores / Proveedores" at bounding box center [68, 92] width 123 height 15
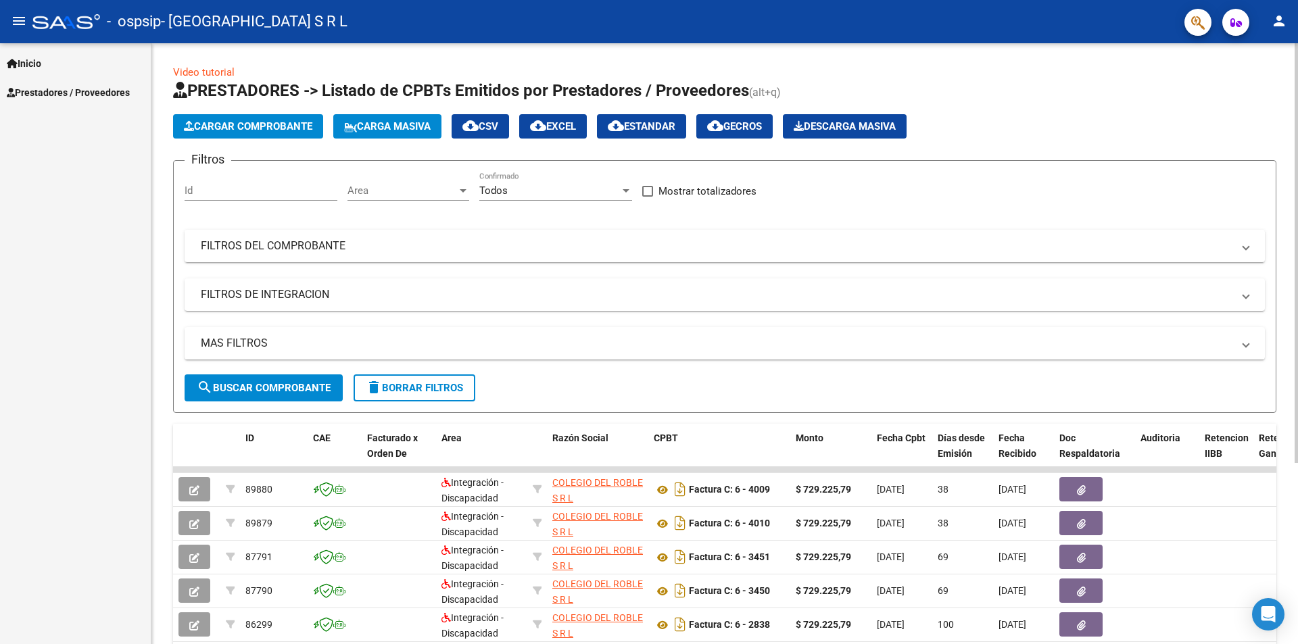
click at [248, 123] on span "Cargar Comprobante" at bounding box center [248, 126] width 128 height 12
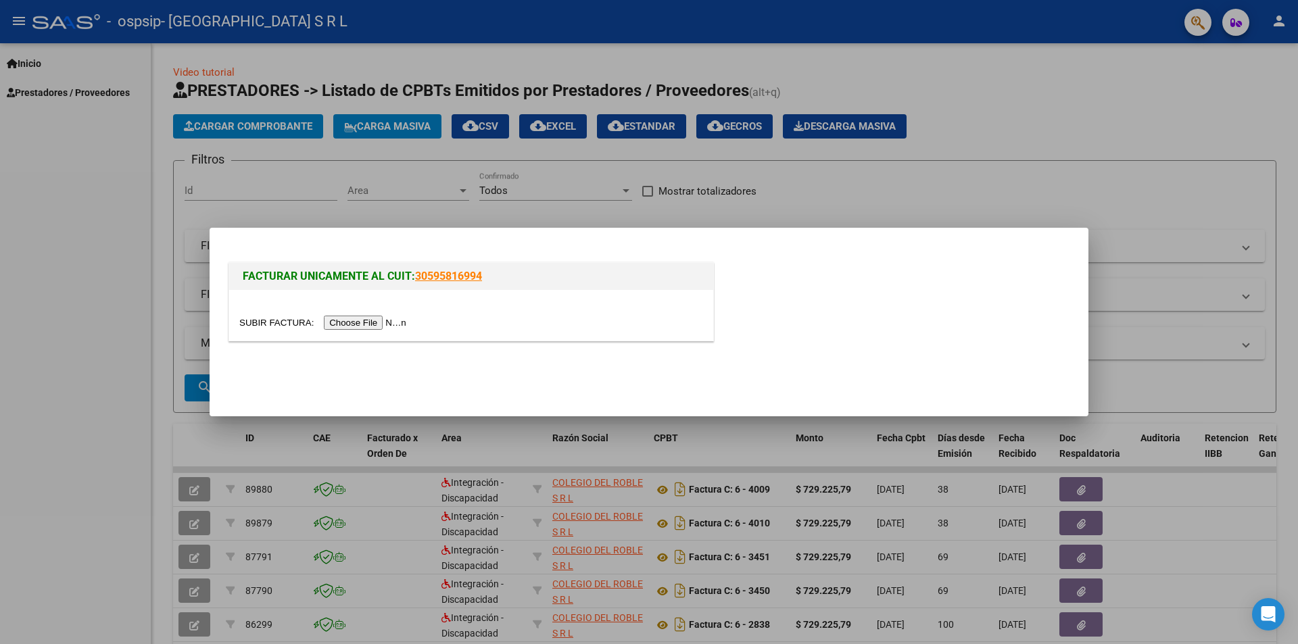
click at [390, 321] on input "file" at bounding box center [324, 323] width 171 height 14
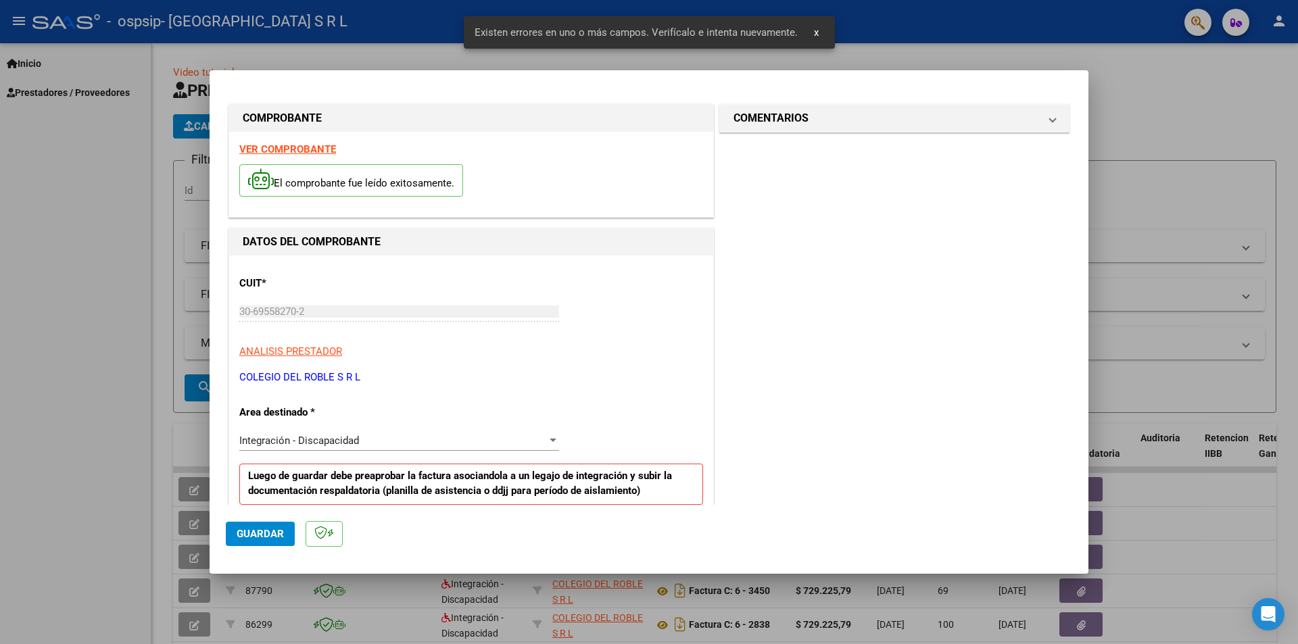
scroll to position [236, 0]
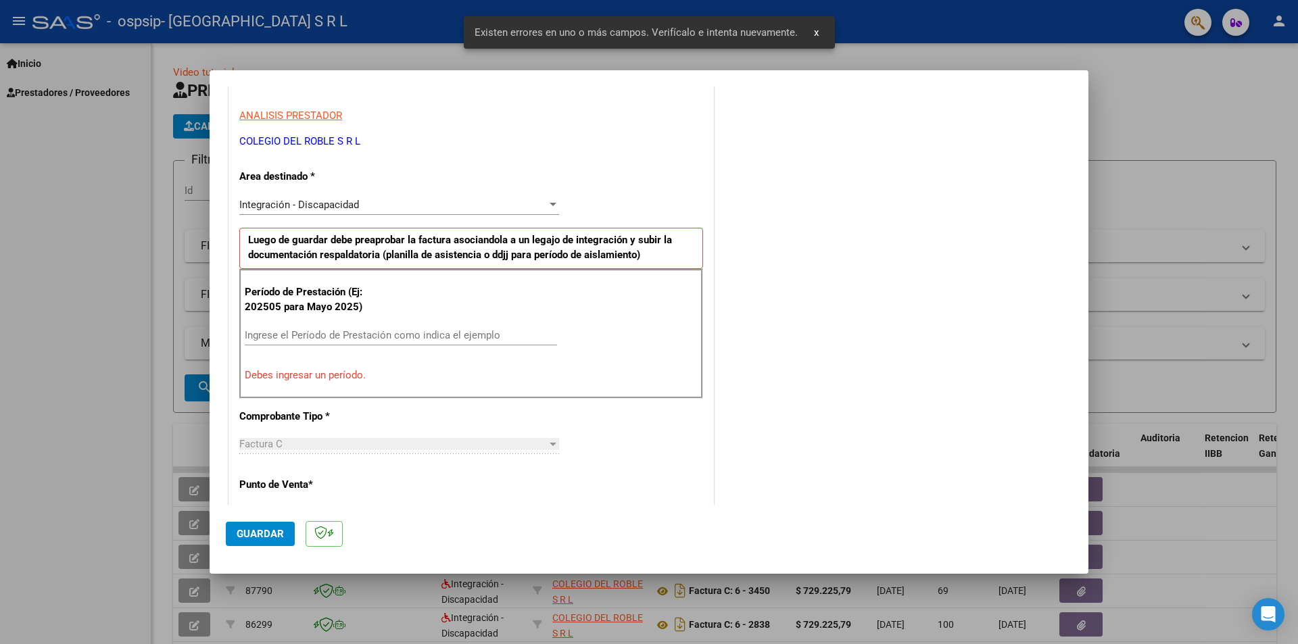
click at [388, 335] on input "Ingrese el Período de Prestación como indica el ejemplo" at bounding box center [401, 335] width 312 height 12
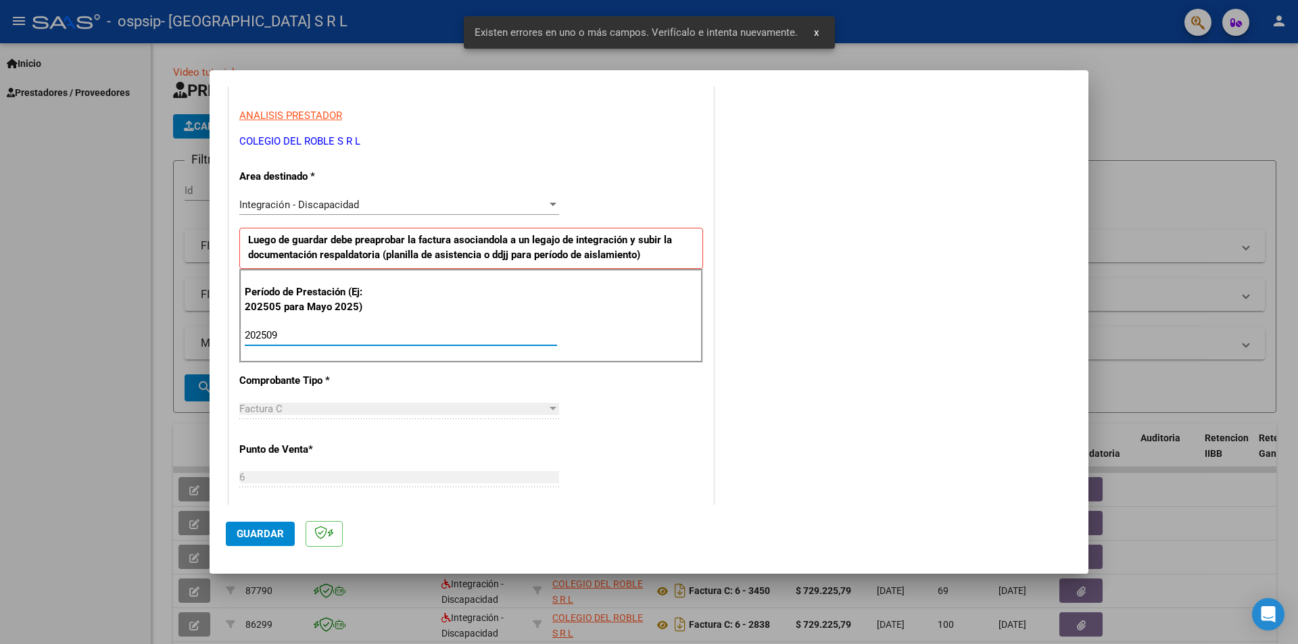
scroll to position [371, 0]
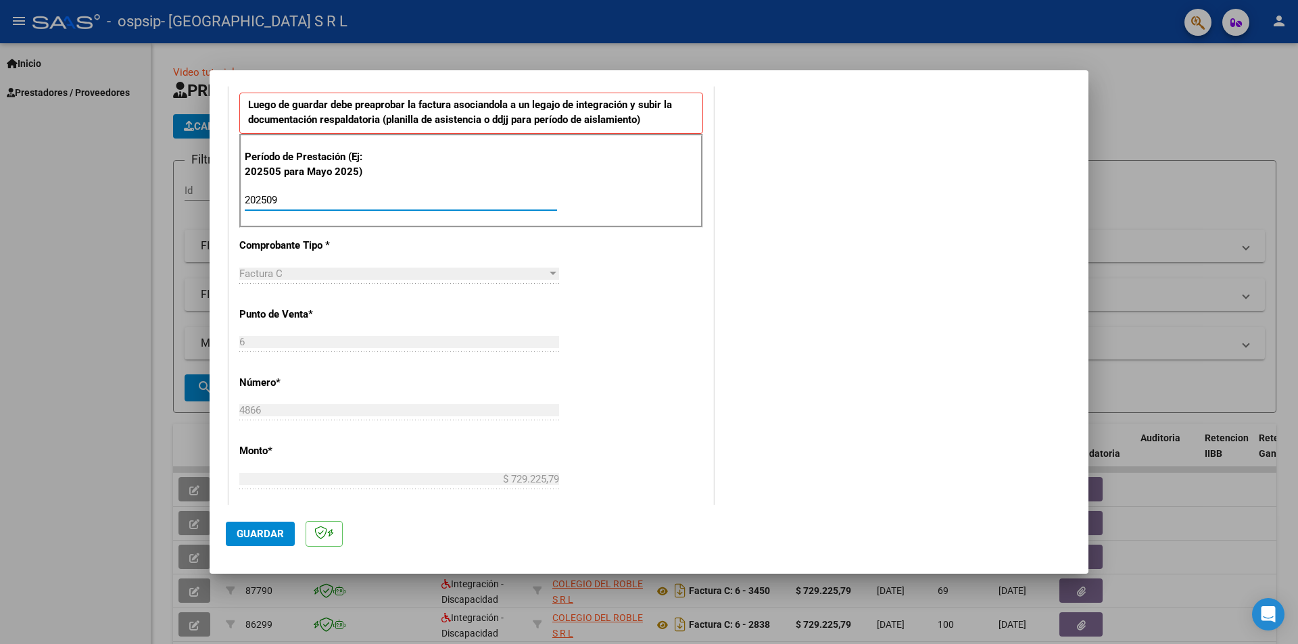
type input "202509"
click at [273, 536] on span "Guardar" at bounding box center [260, 534] width 47 height 12
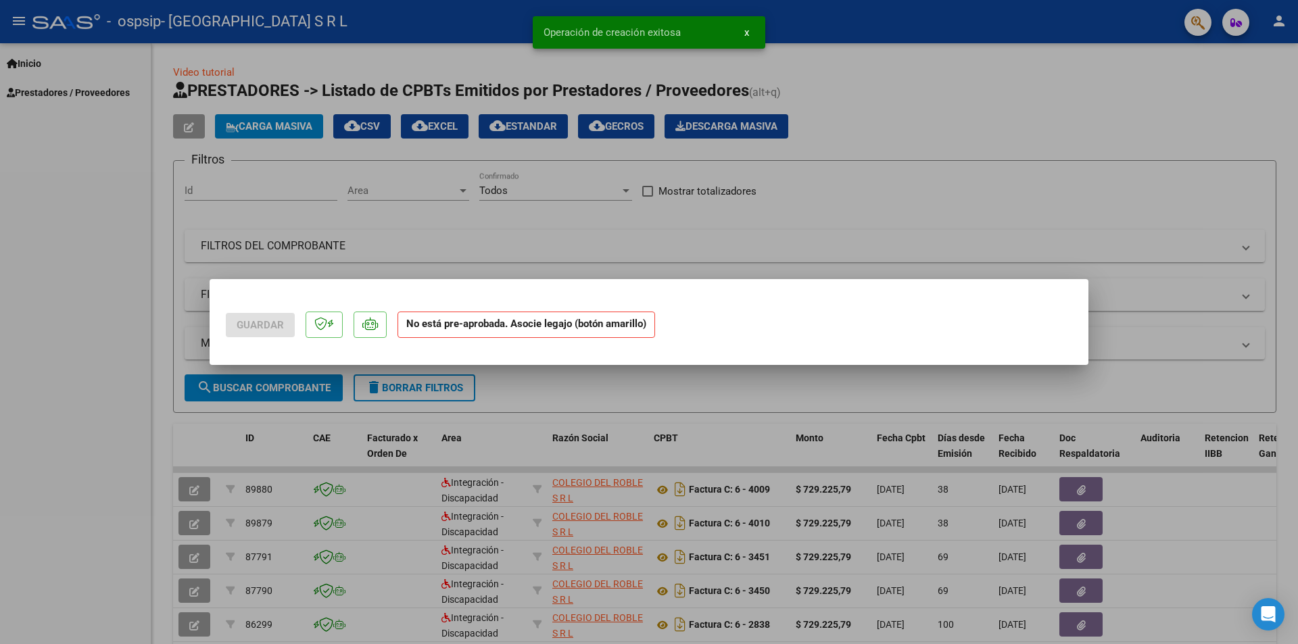
scroll to position [0, 0]
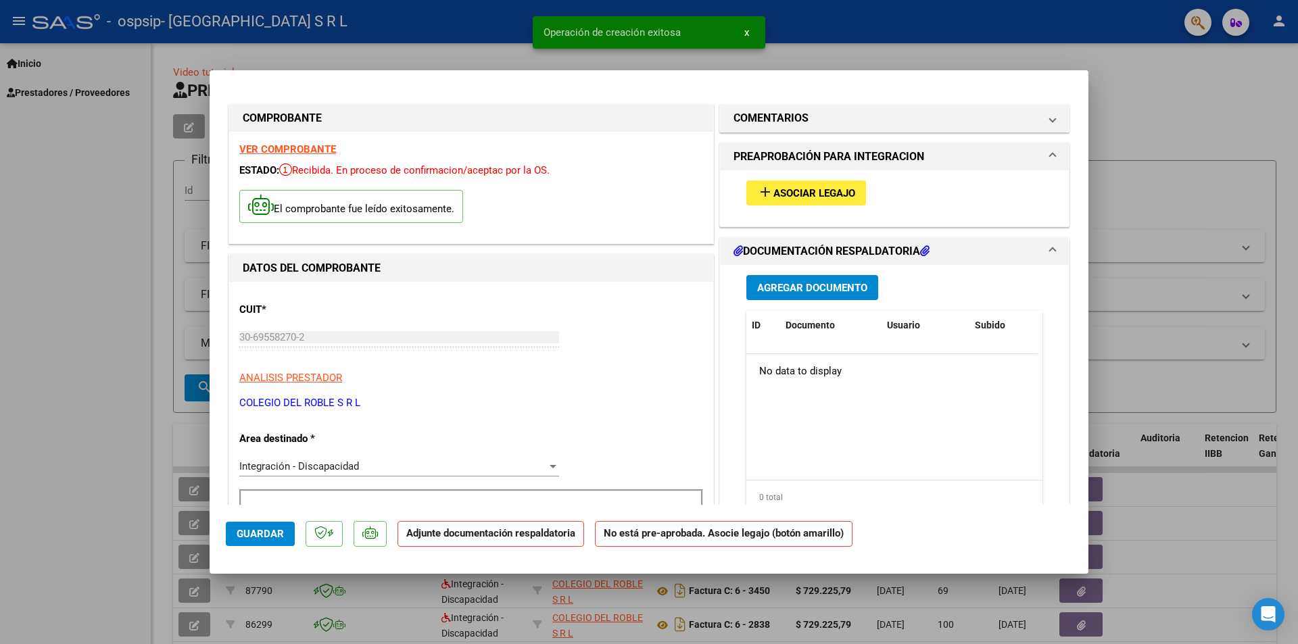
click at [786, 198] on span "Asociar Legajo" at bounding box center [815, 193] width 82 height 12
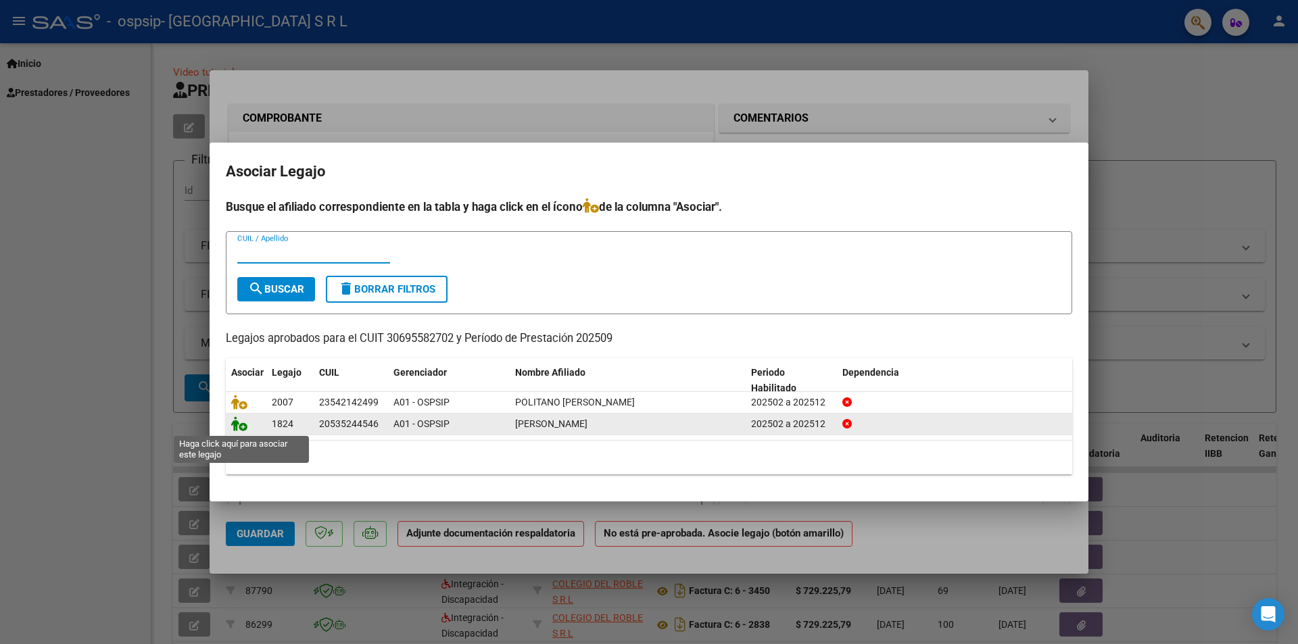
click at [241, 427] on icon at bounding box center [239, 424] width 16 height 15
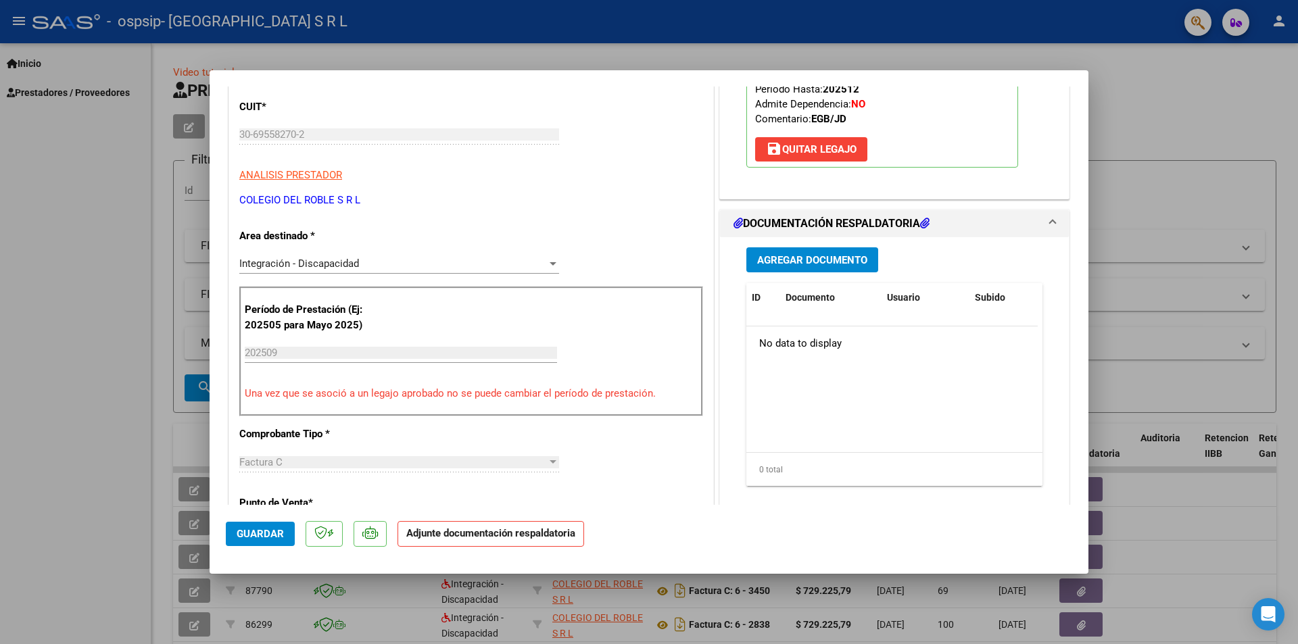
scroll to position [135, 0]
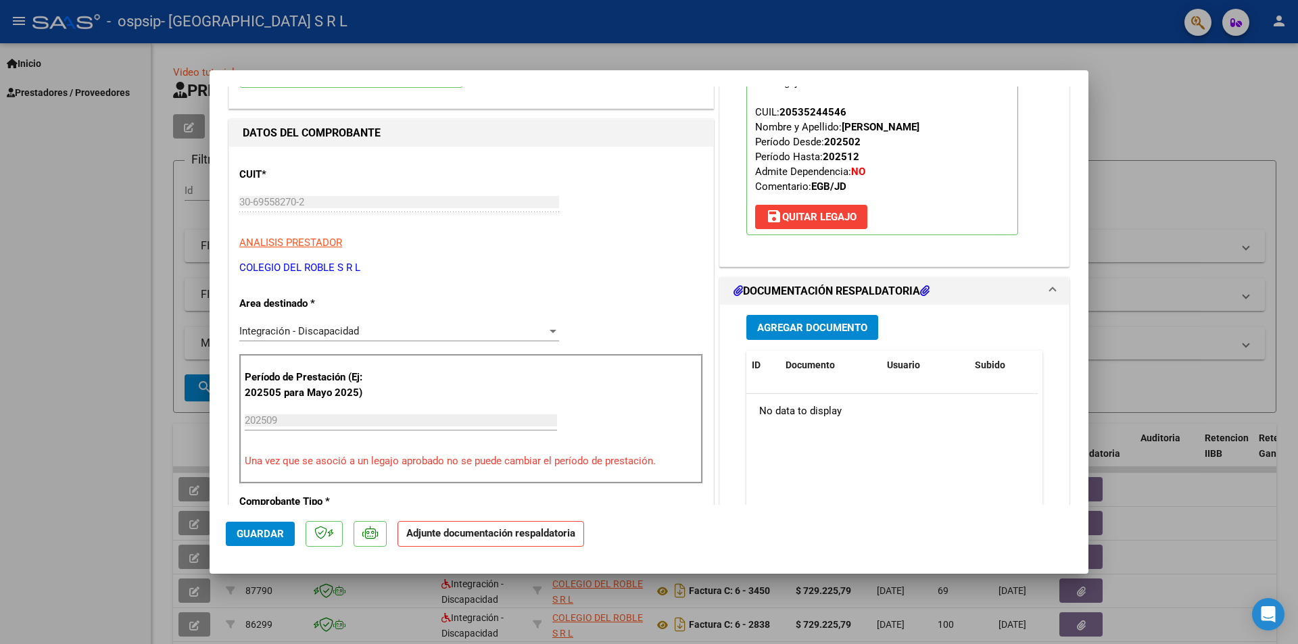
click at [824, 329] on span "Agregar Documento" at bounding box center [812, 328] width 110 height 12
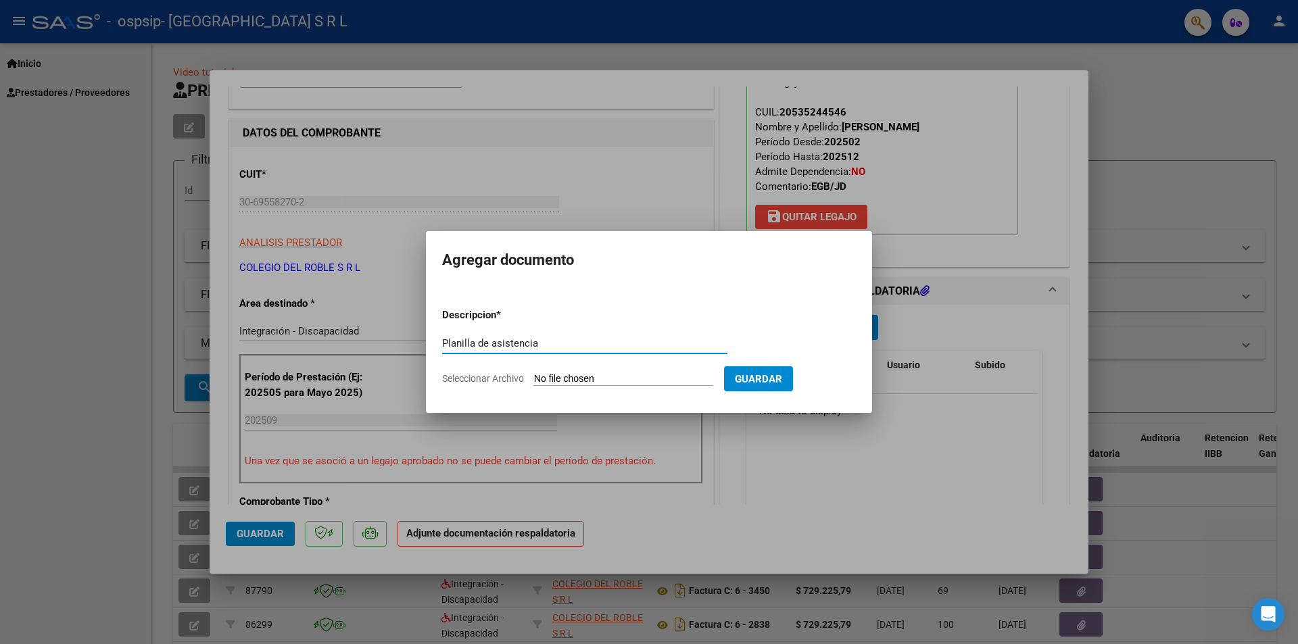
type input "Planilla de asistencia"
click at [550, 380] on input "Seleccionar Archivo" at bounding box center [623, 379] width 179 height 13
type input "C:\fakepath\BICKHAM MATEO [DATE].pdf"
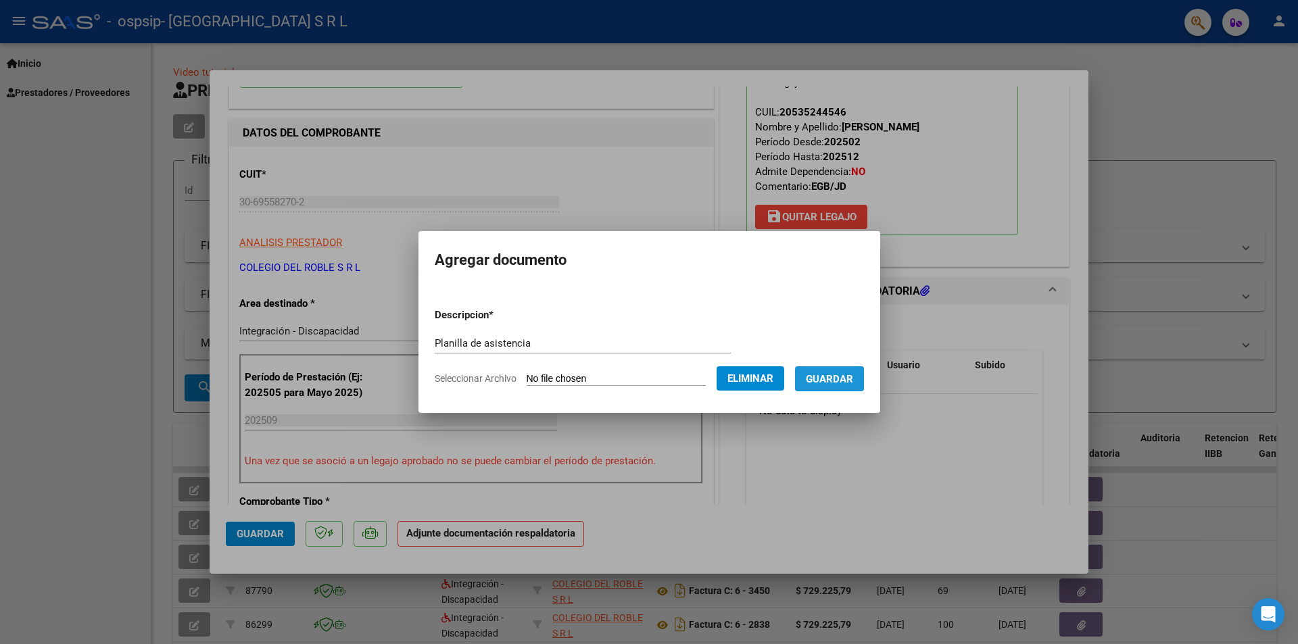
click at [837, 382] on span "Guardar" at bounding box center [829, 379] width 47 height 12
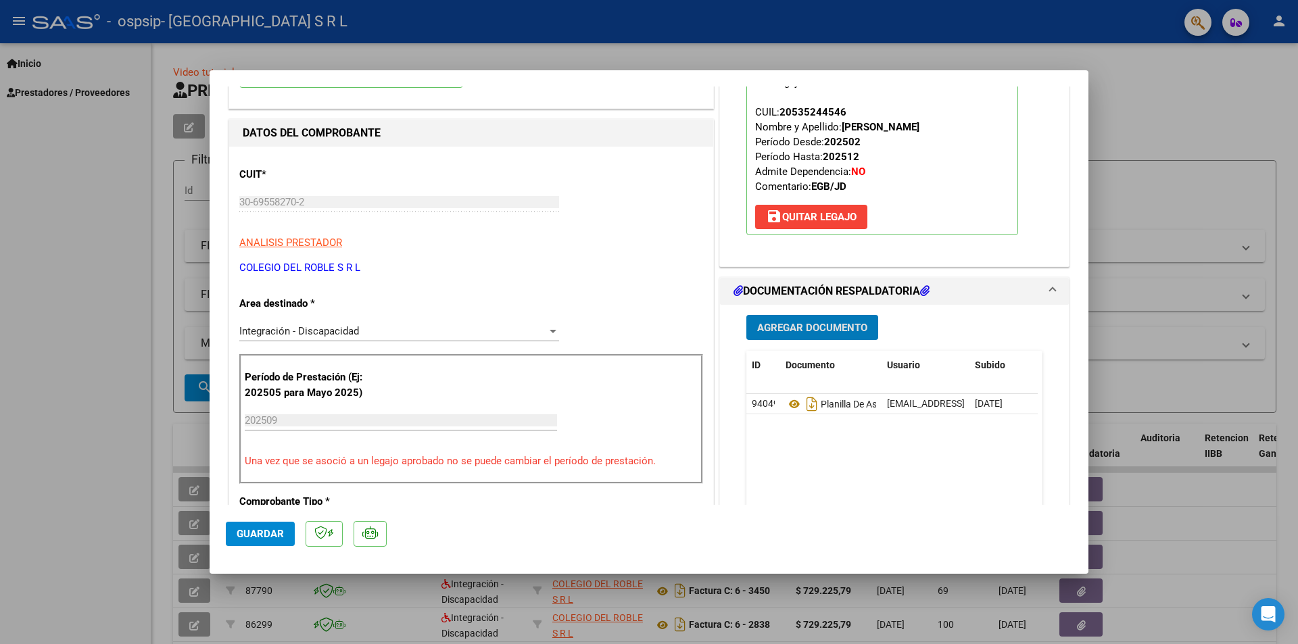
click at [810, 331] on span "Agregar Documento" at bounding box center [812, 328] width 110 height 12
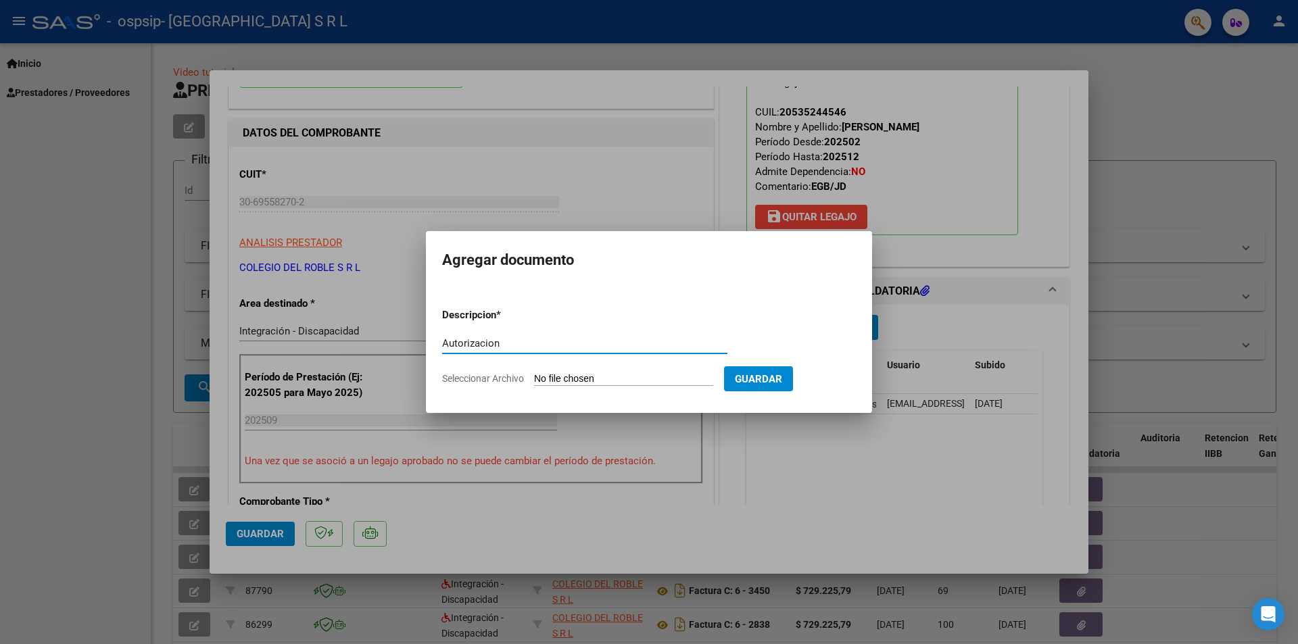
type input "Autorizacion"
click at [553, 375] on input "Seleccionar Archivo" at bounding box center [623, 379] width 179 height 13
type input "C:\fakepath\[PERSON_NAME] - AUTORIZACION FEBRERO A DICIEMBRE.pdf"
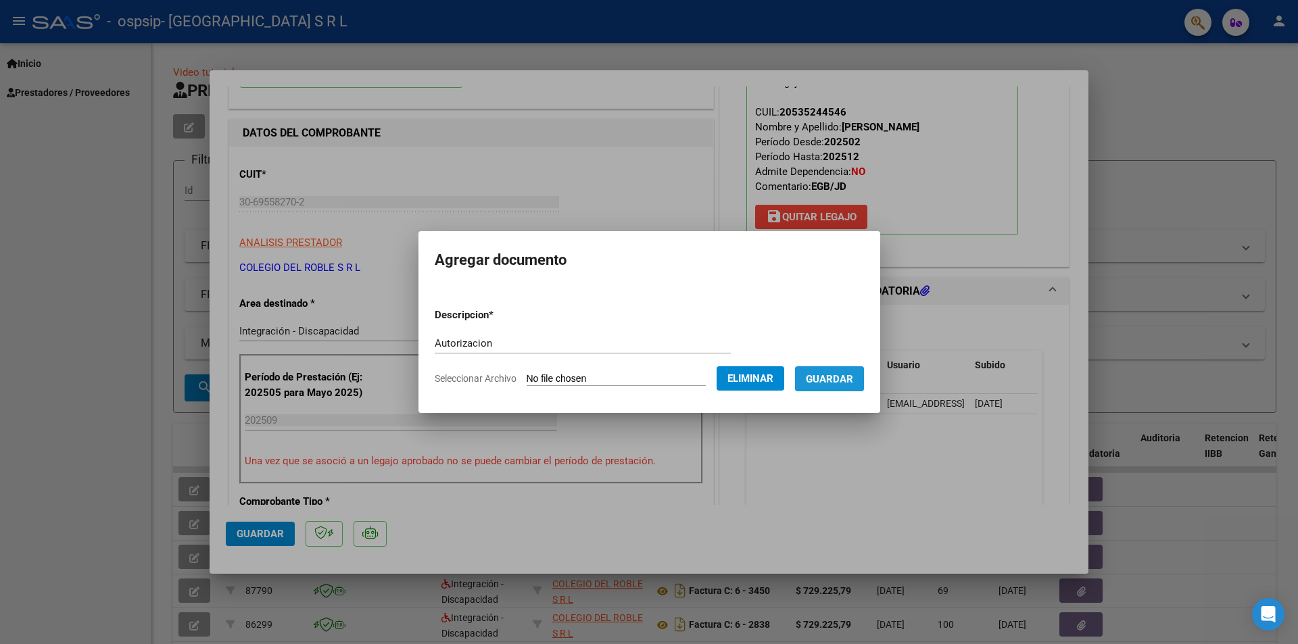
click at [836, 385] on button "Guardar" at bounding box center [829, 378] width 69 height 25
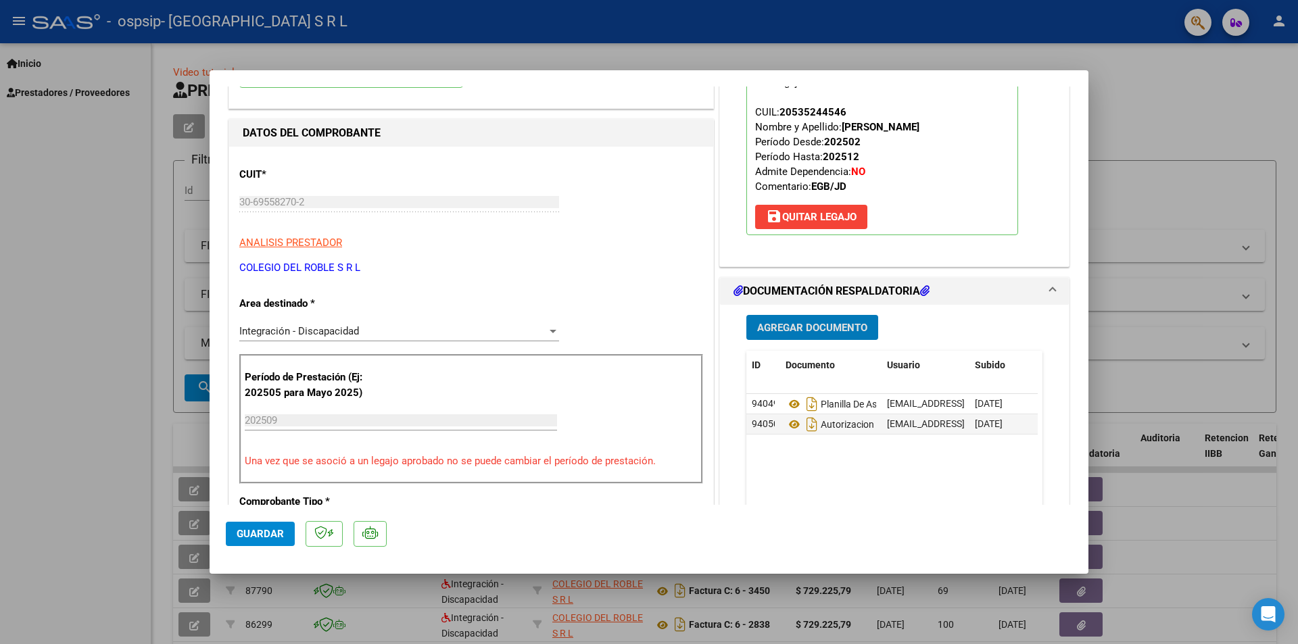
click at [268, 531] on span "Guardar" at bounding box center [260, 534] width 47 height 12
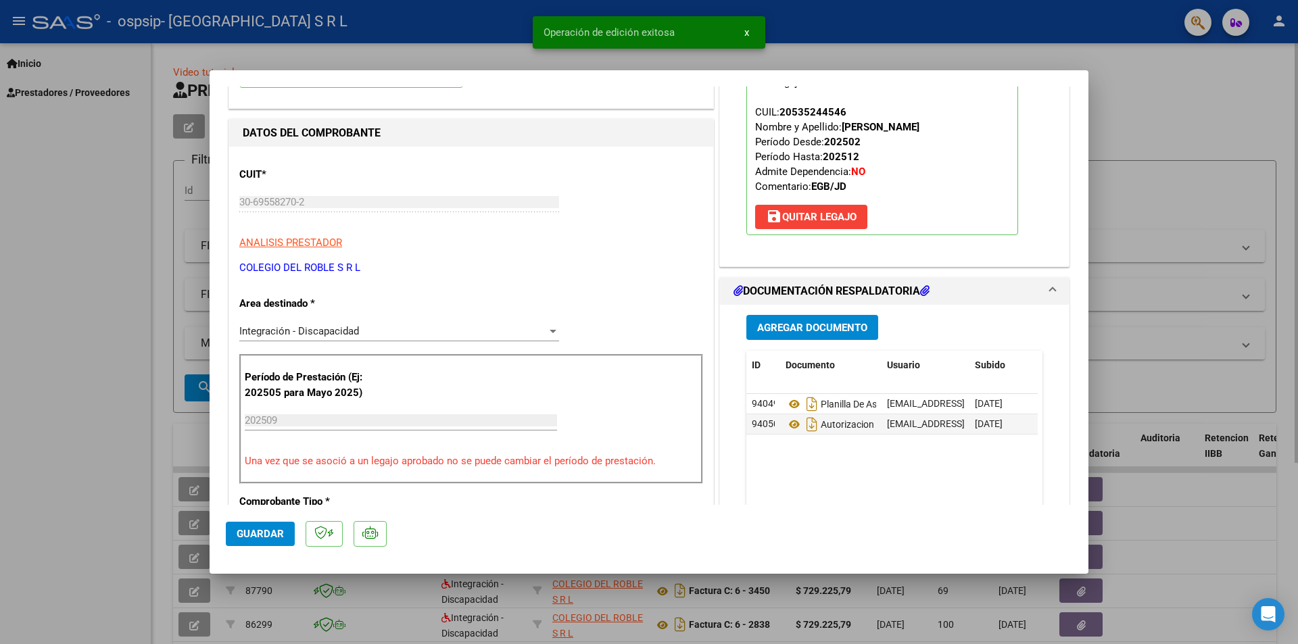
click at [1137, 332] on div at bounding box center [649, 322] width 1298 height 644
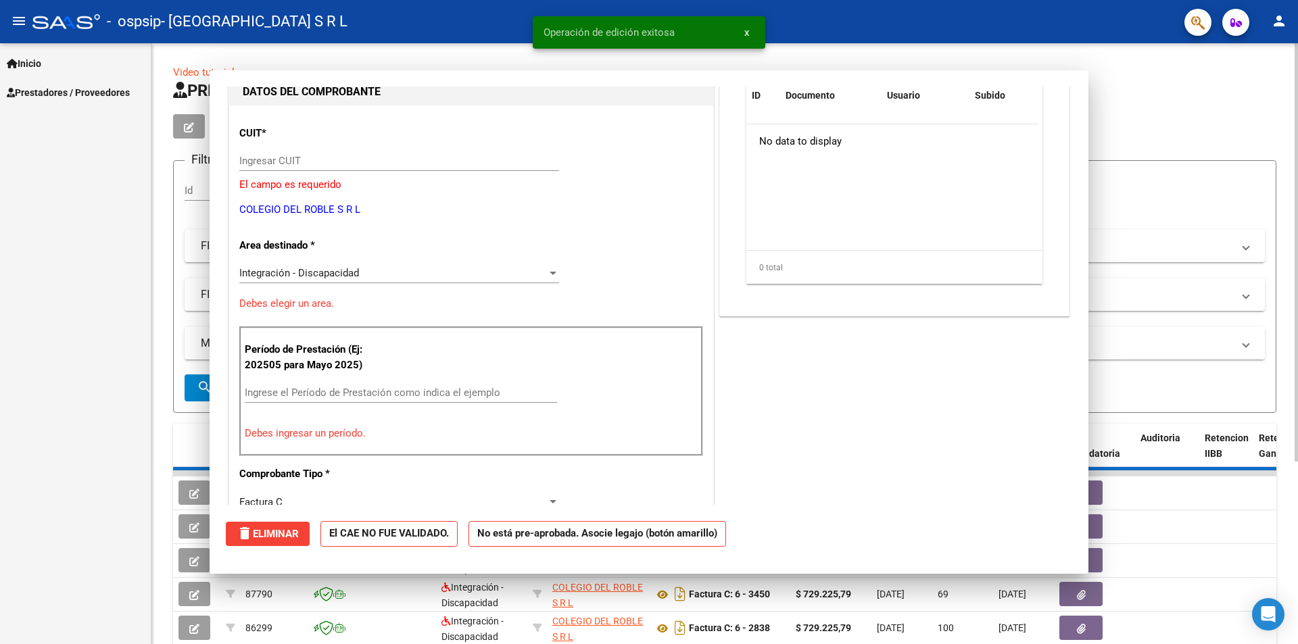
scroll to position [0, 0]
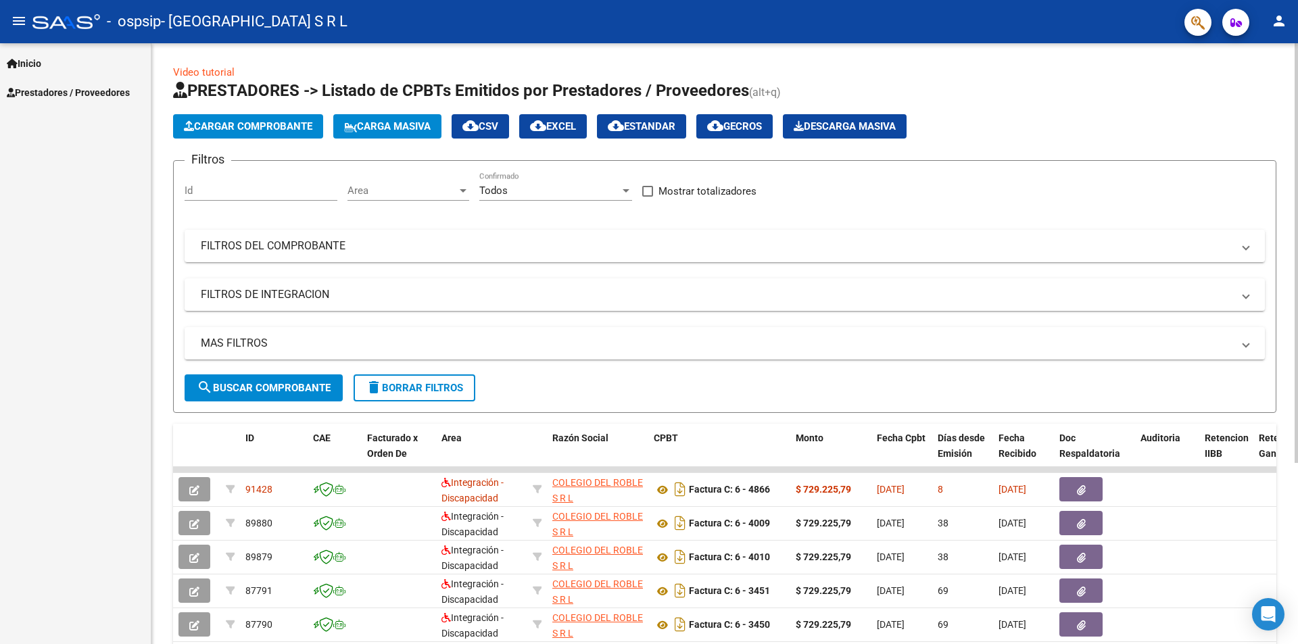
click at [256, 134] on button "Cargar Comprobante" at bounding box center [248, 126] width 150 height 24
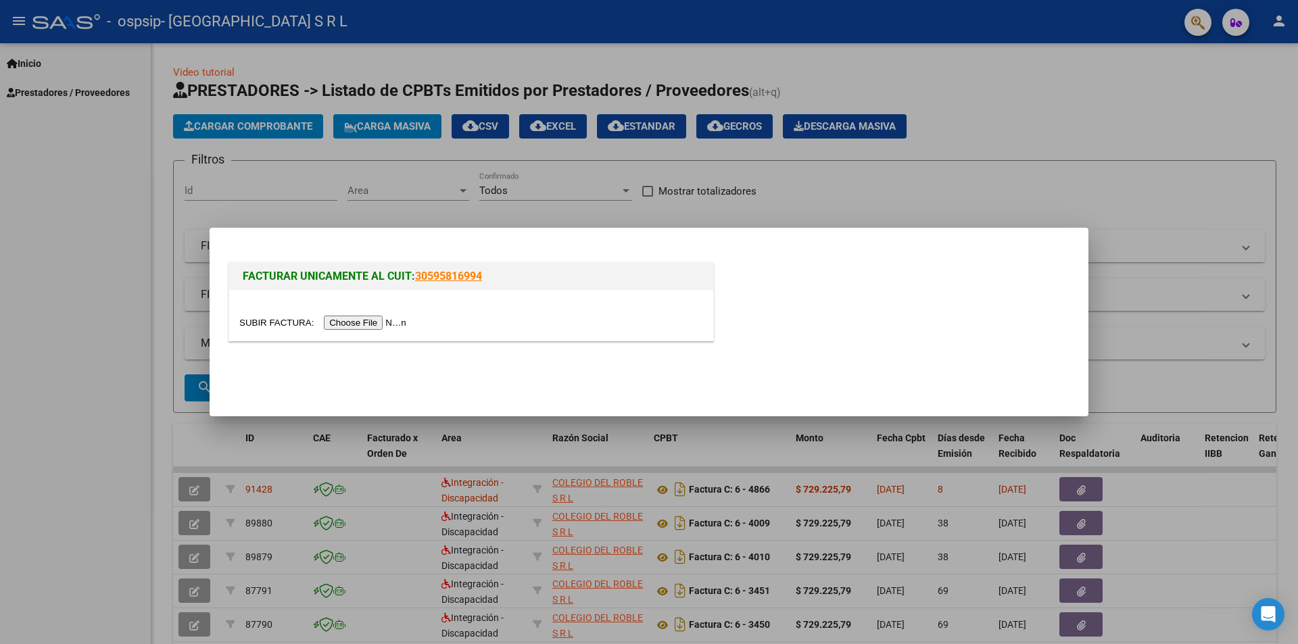
click at [383, 325] on input "file" at bounding box center [324, 323] width 171 height 14
click at [343, 327] on input "file" at bounding box center [324, 323] width 171 height 14
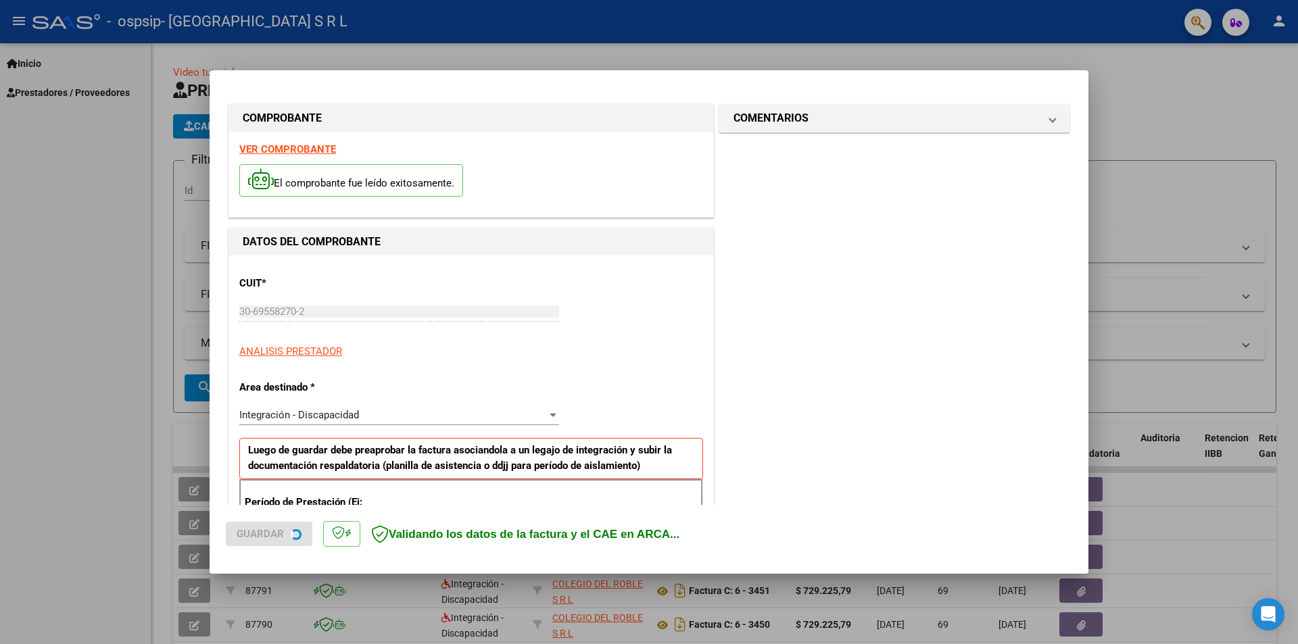
scroll to position [236, 0]
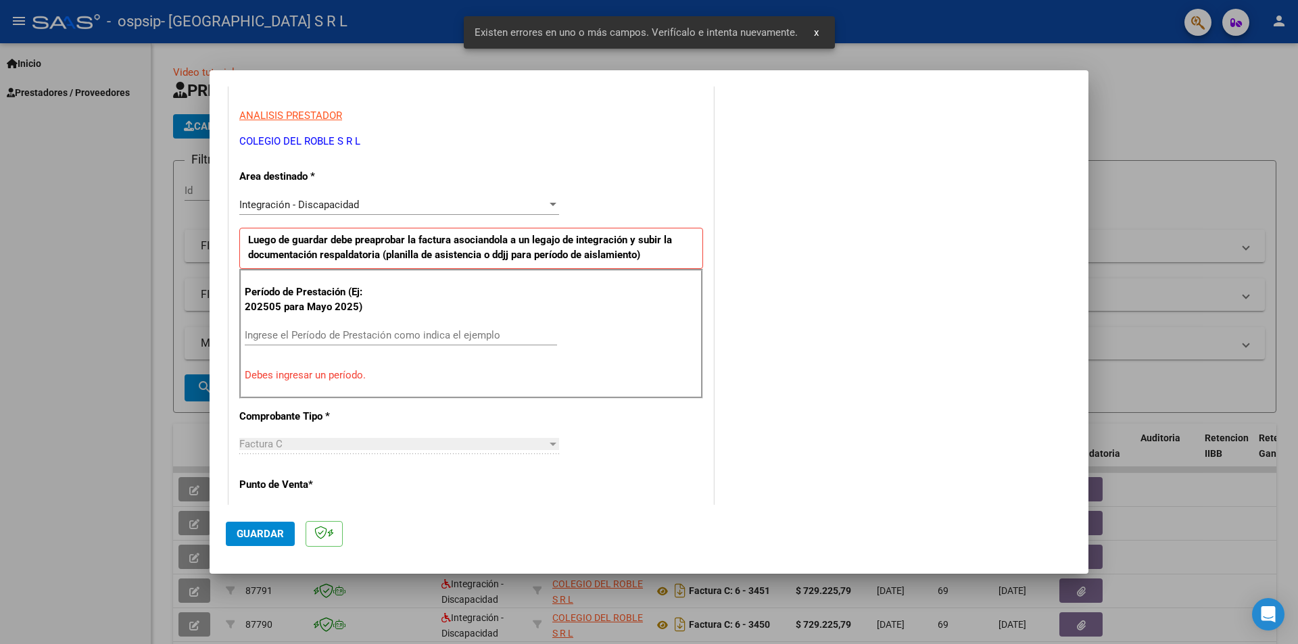
click at [297, 339] on input "Ingrese el Período de Prestación como indica el ejemplo" at bounding box center [401, 335] width 312 height 12
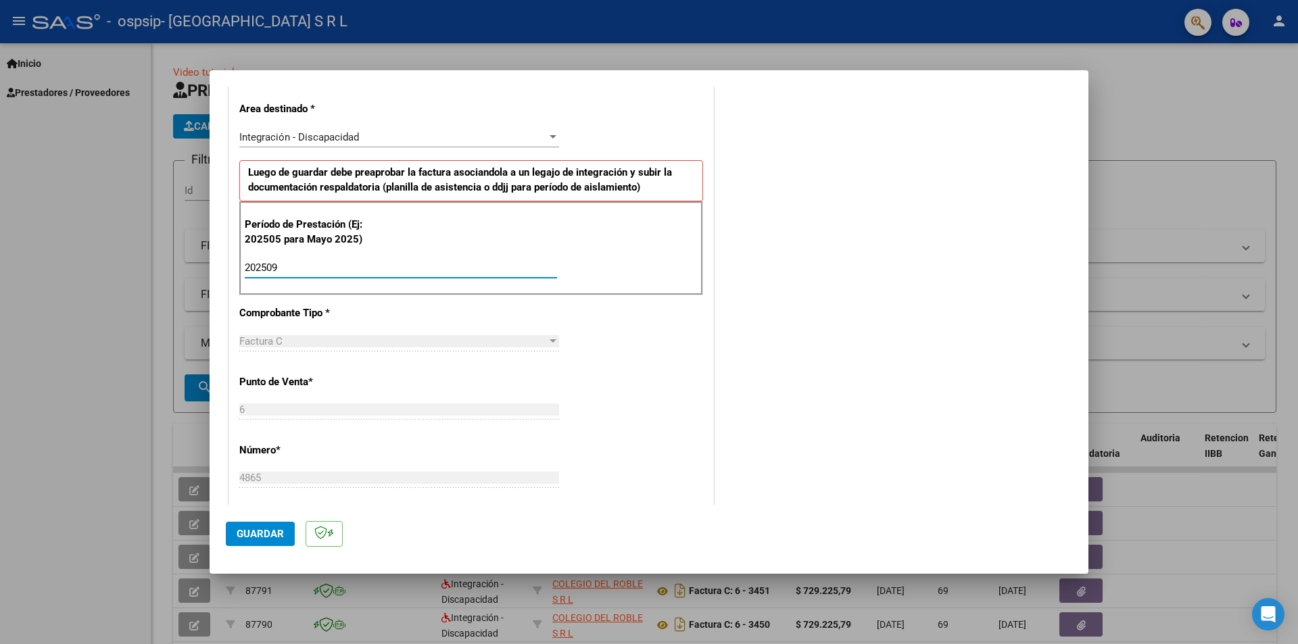
scroll to position [371, 0]
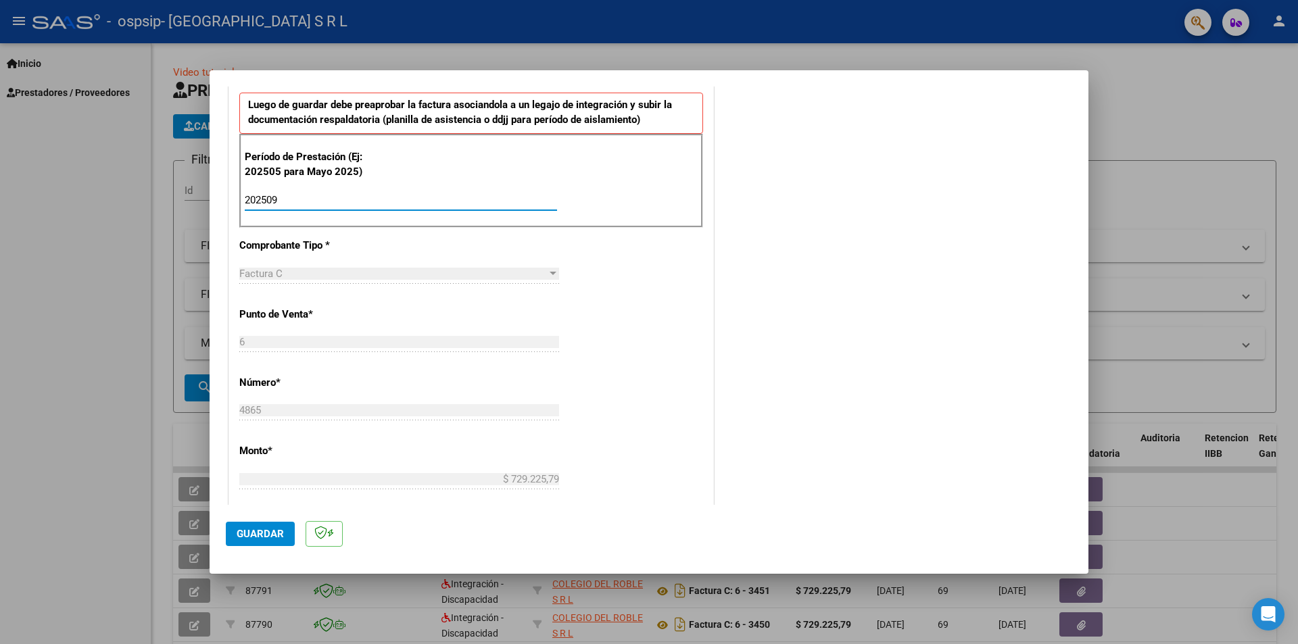
type input "202509"
click at [265, 529] on span "Guardar" at bounding box center [260, 534] width 47 height 12
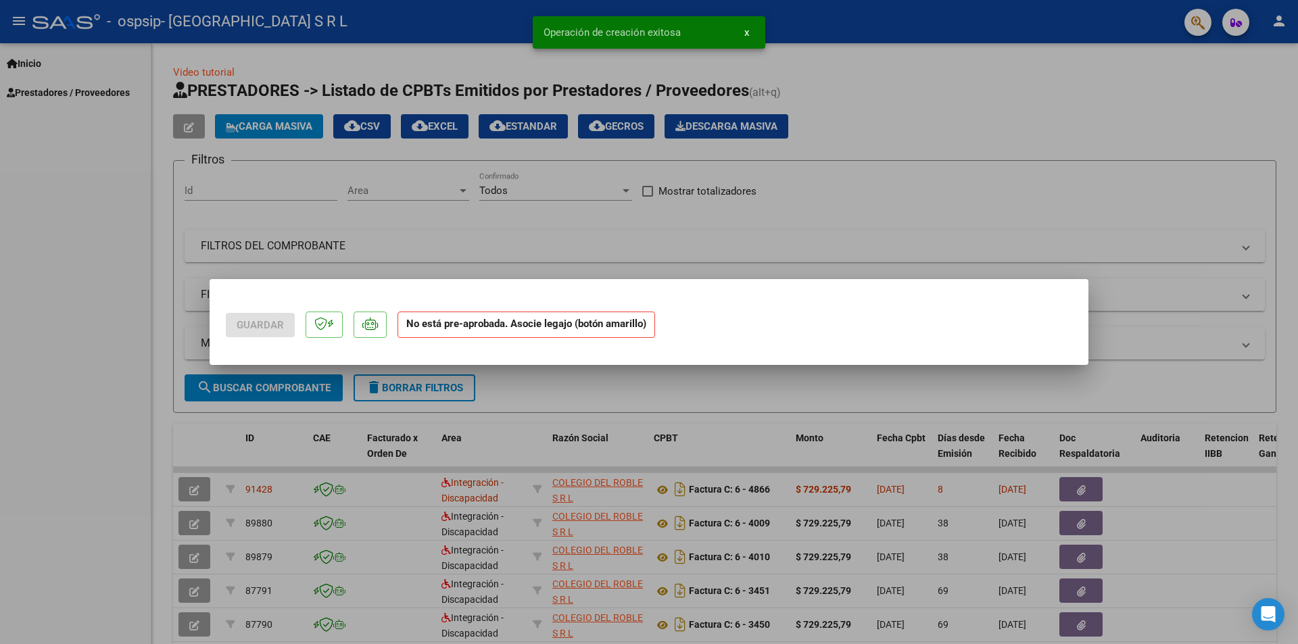
scroll to position [0, 0]
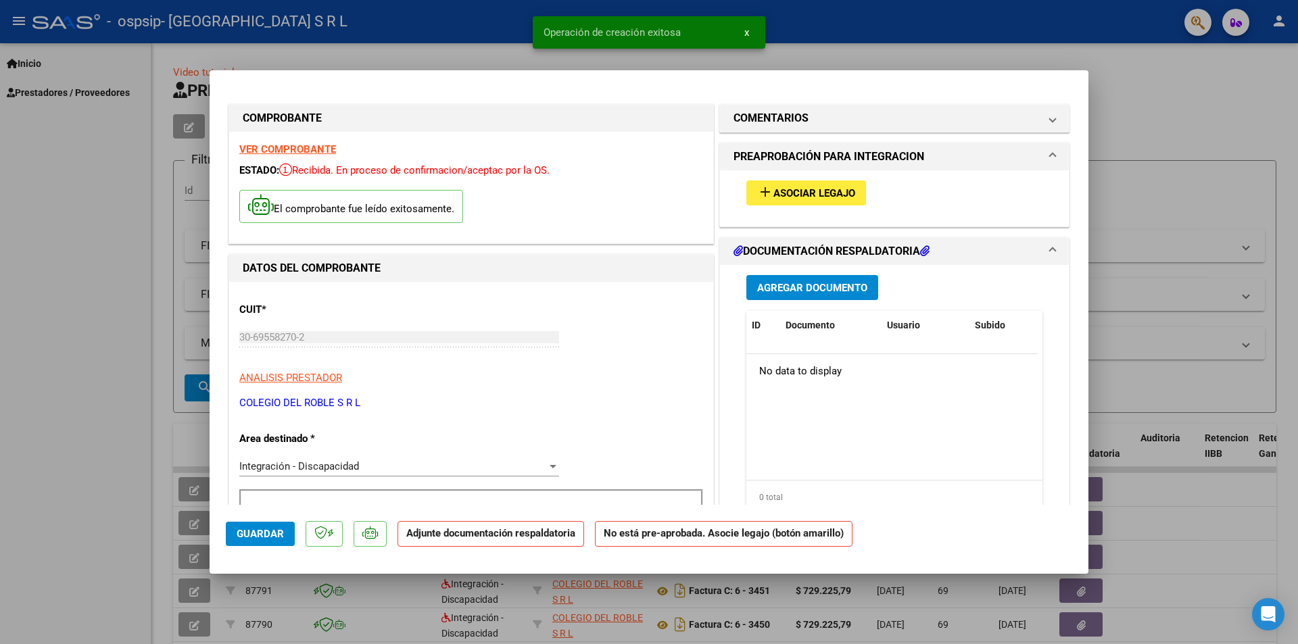
click at [779, 198] on span "Asociar Legajo" at bounding box center [815, 193] width 82 height 12
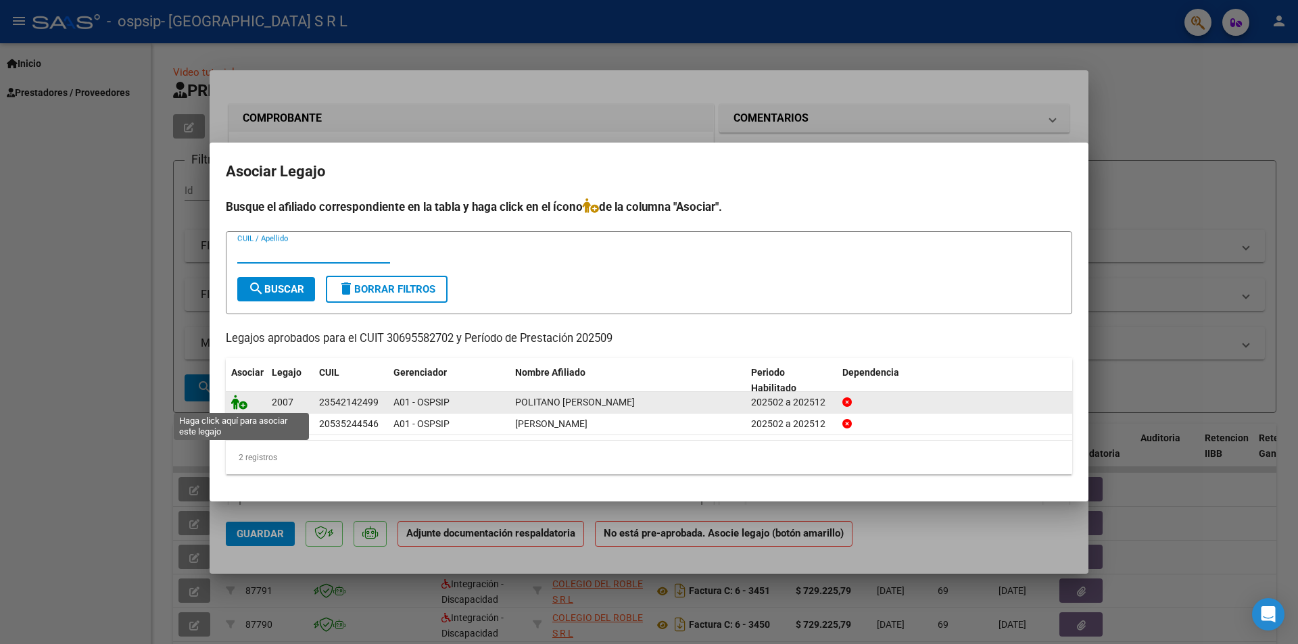
click at [239, 404] on icon at bounding box center [239, 402] width 16 height 15
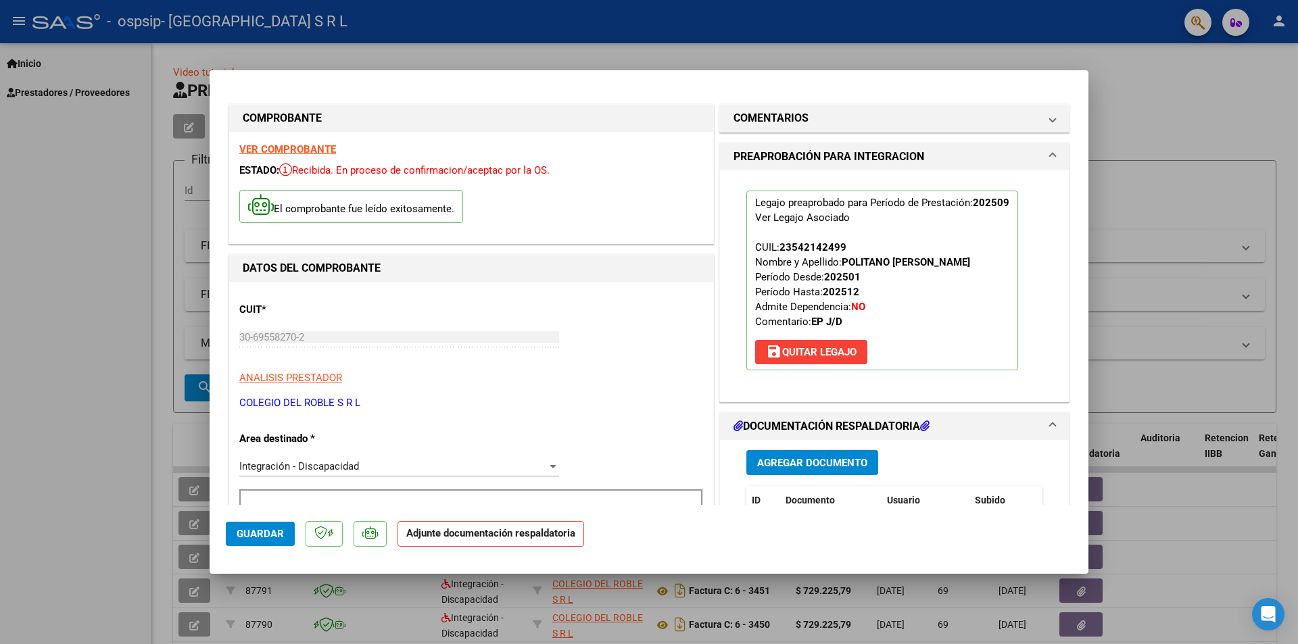
click at [829, 460] on span "Agregar Documento" at bounding box center [812, 463] width 110 height 12
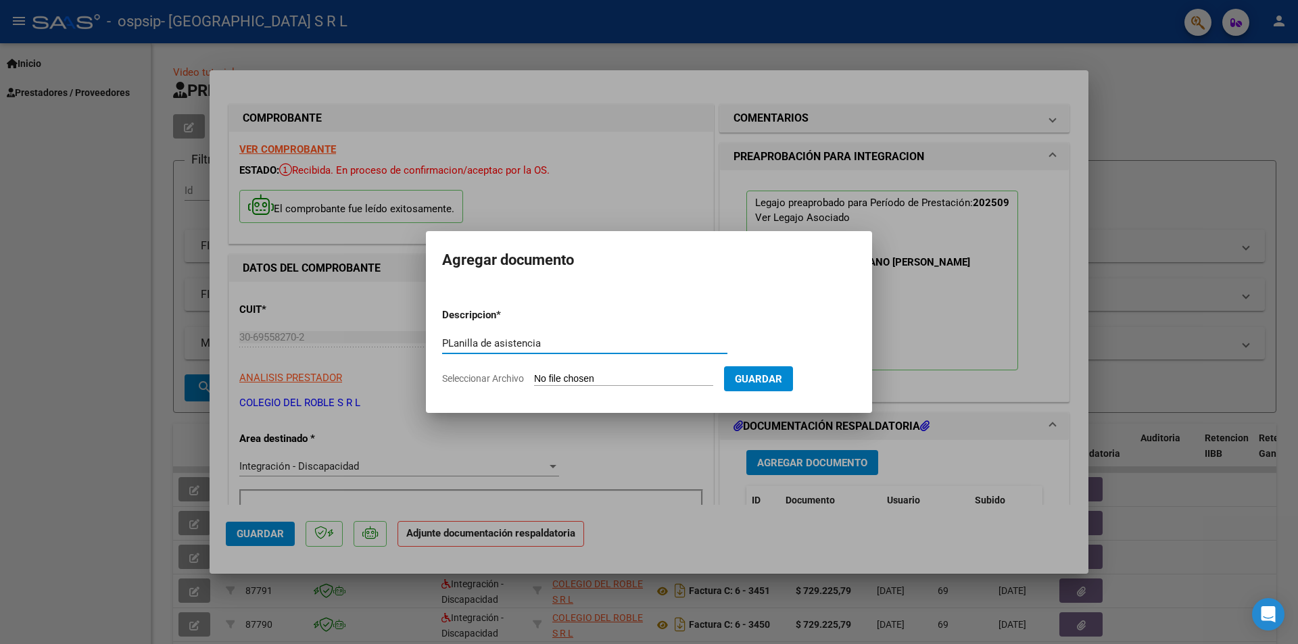
click at [455, 338] on input "PLanilla de asistencia" at bounding box center [584, 343] width 285 height 12
type input "Planilla de asistencia"
click at [580, 379] on input "Seleccionar Archivo" at bounding box center [623, 379] width 179 height 13
type input "C:\fakepath\POLITANO [PERSON_NAME] [DATE].pdf"
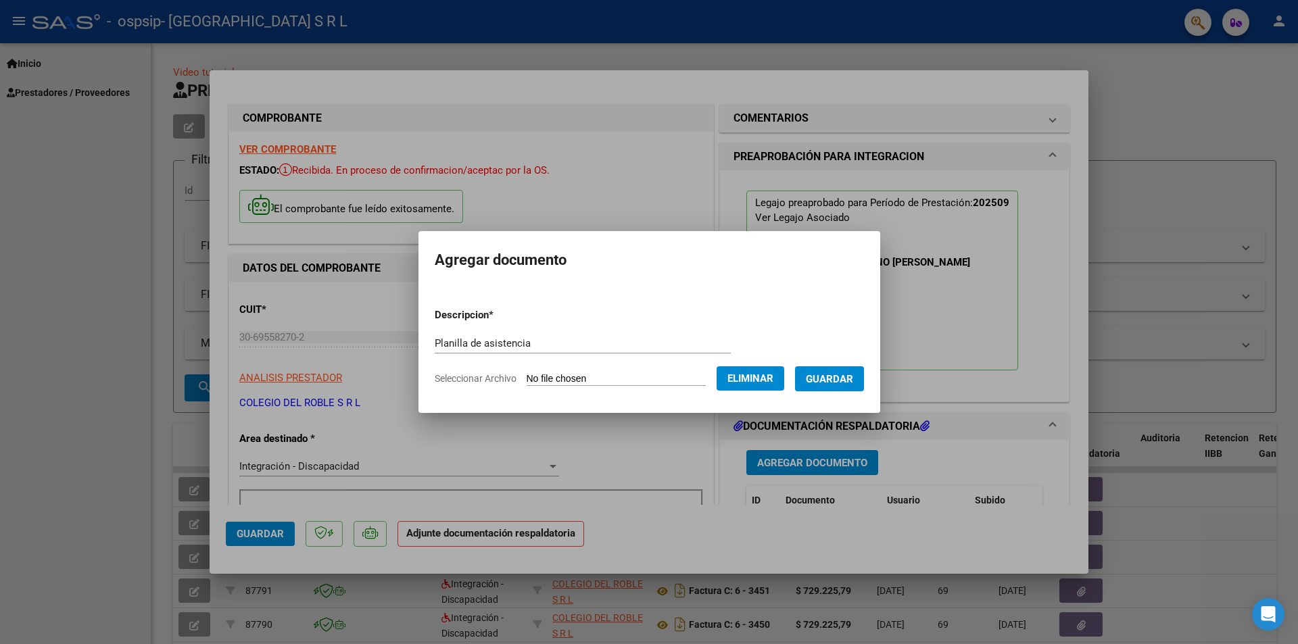
click at [822, 377] on span "Guardar" at bounding box center [829, 379] width 47 height 12
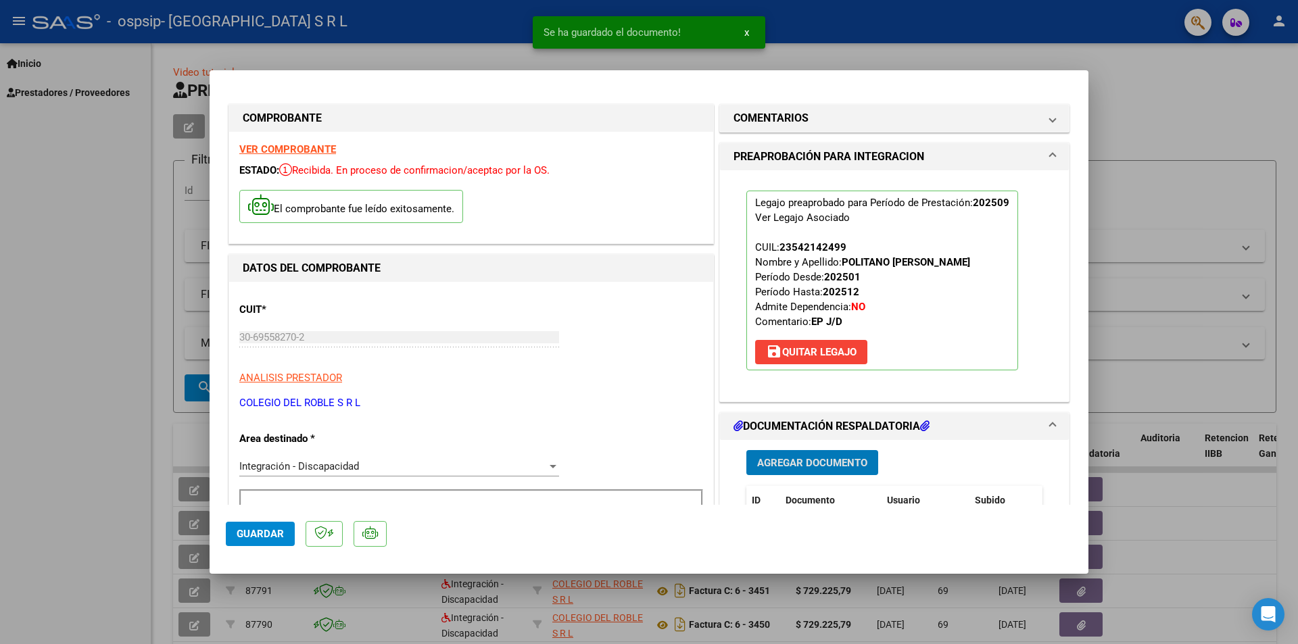
click at [808, 462] on span "Agregar Documento" at bounding box center [812, 463] width 110 height 12
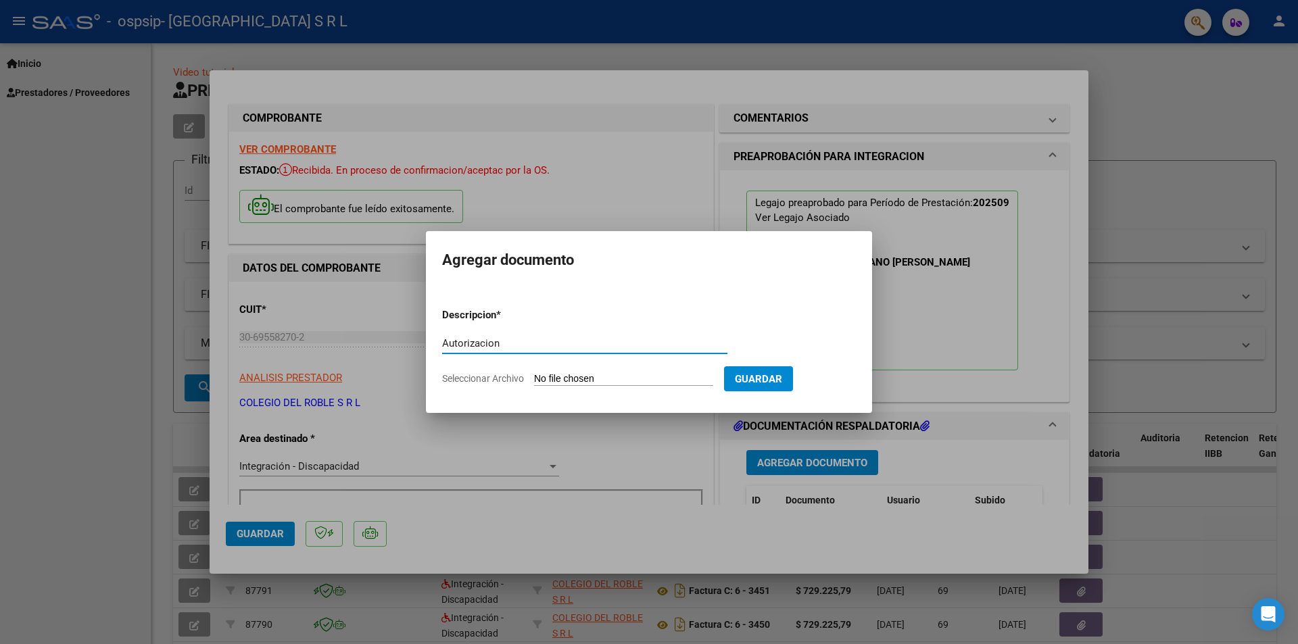
type input "Autorizacion"
click at [578, 379] on input "Seleccionar Archivo" at bounding box center [623, 379] width 179 height 13
type input "C:\fakepath\POLITANO [PERSON_NAME] - AUTORIZACION FEBRERO A [DATE].pdf"
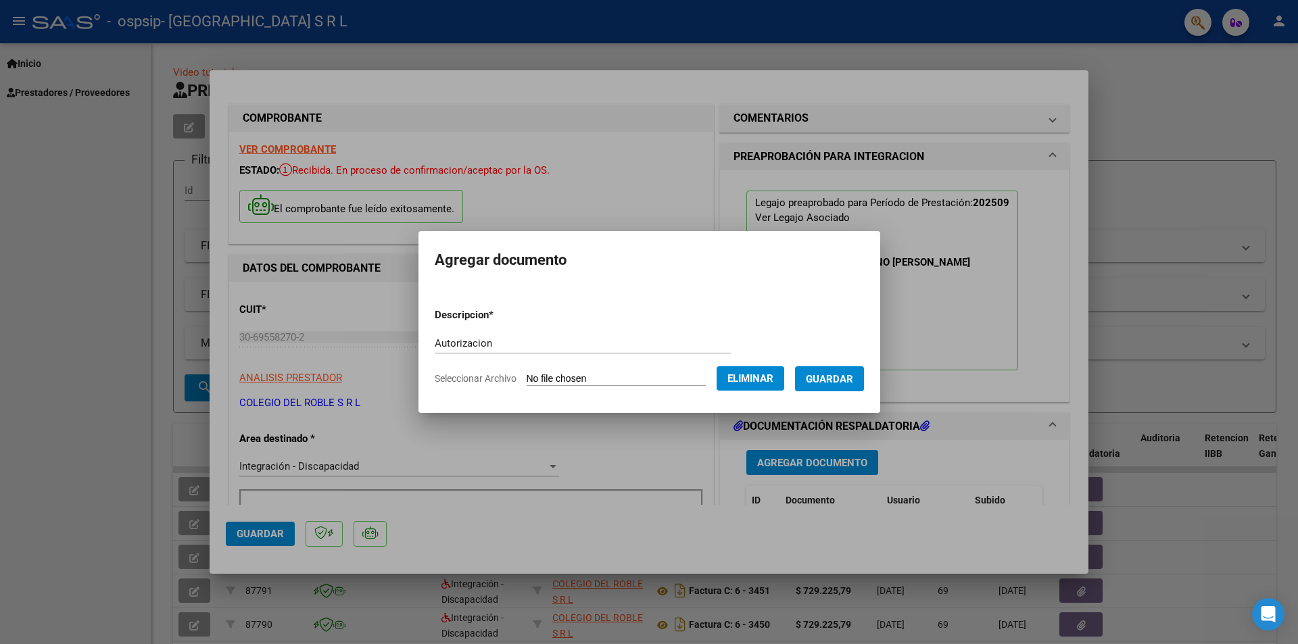
click at [831, 391] on button "Guardar" at bounding box center [829, 378] width 69 height 25
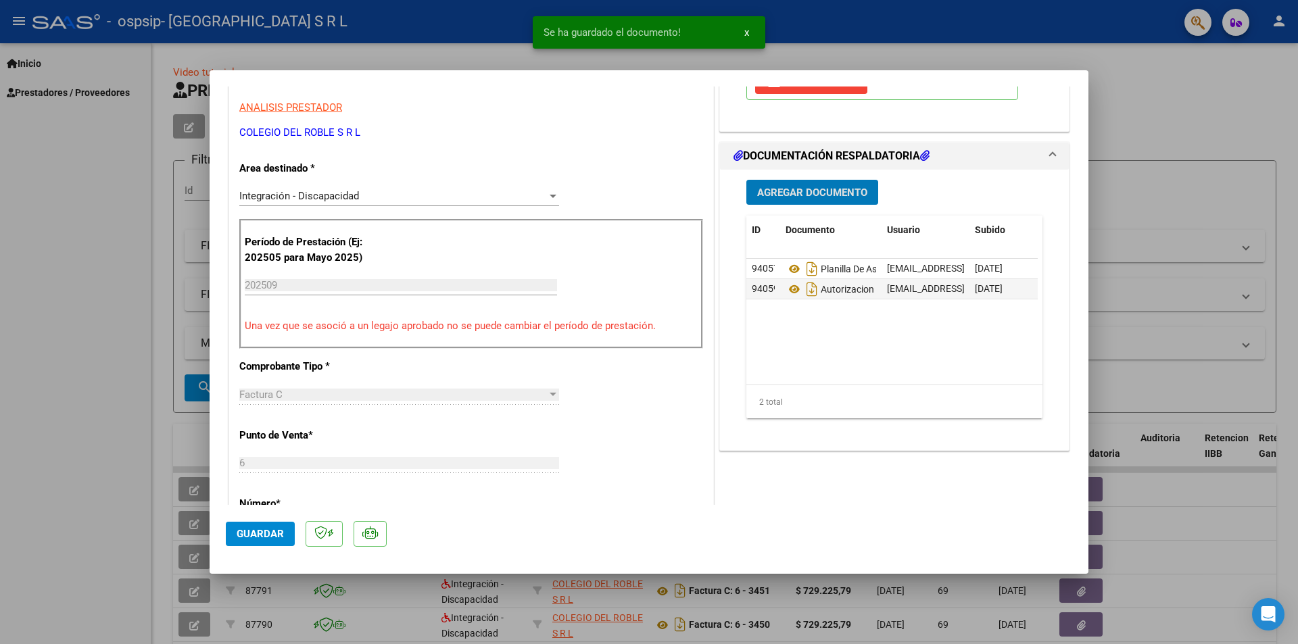
scroll to position [406, 0]
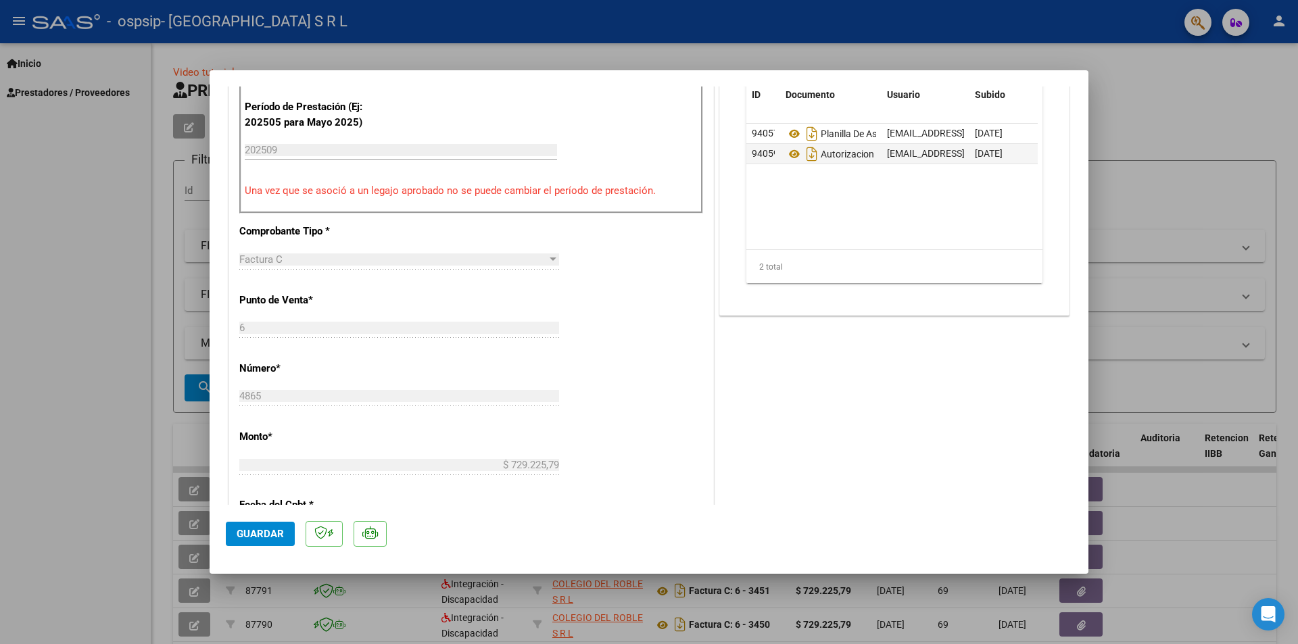
click at [260, 536] on span "Guardar" at bounding box center [260, 534] width 47 height 12
click at [1177, 236] on div at bounding box center [649, 322] width 1298 height 644
type input "$ 0,00"
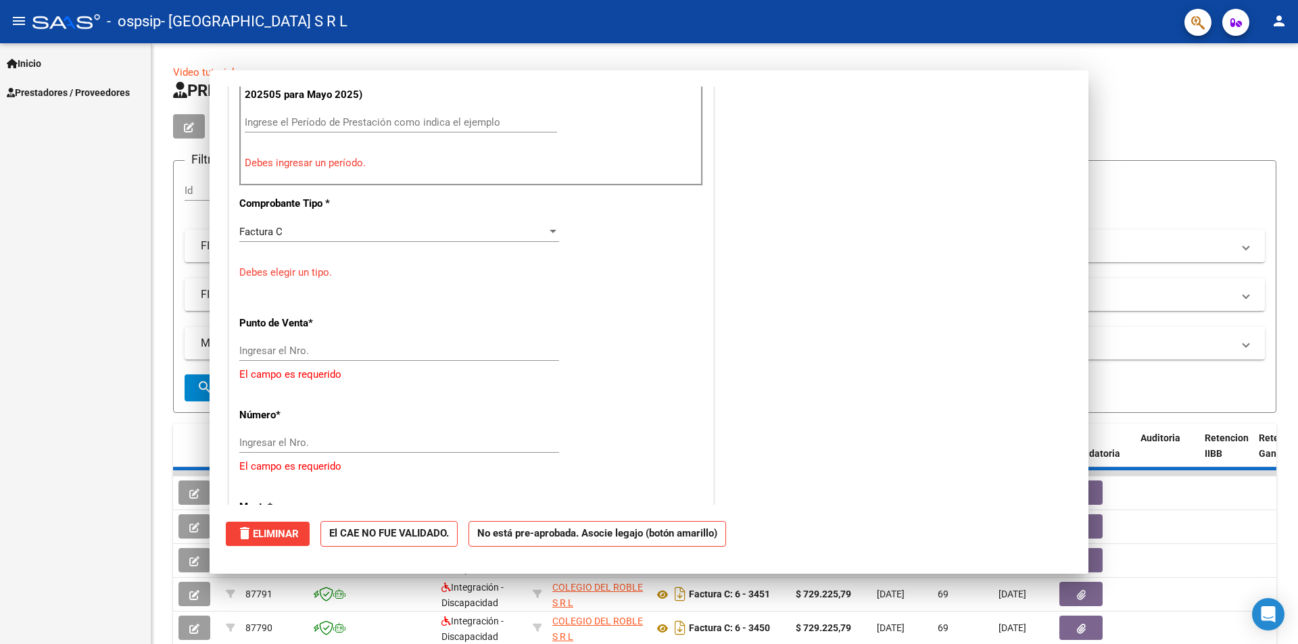
scroll to position [0, 0]
